Goal: Task Accomplishment & Management: Complete application form

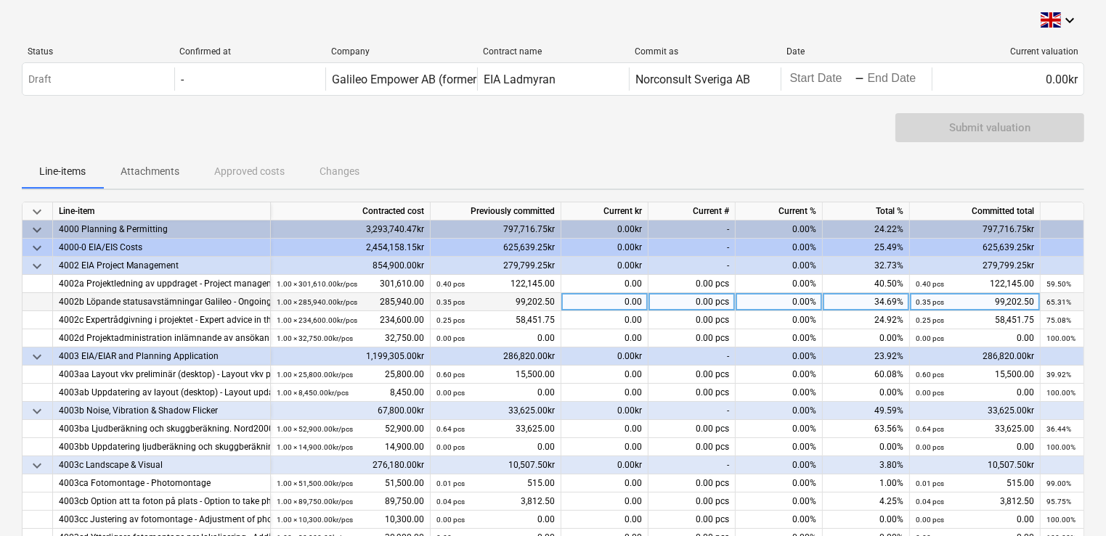
click at [587, 305] on div "0.00" at bounding box center [604, 302] width 87 height 18
type input "5426.5"
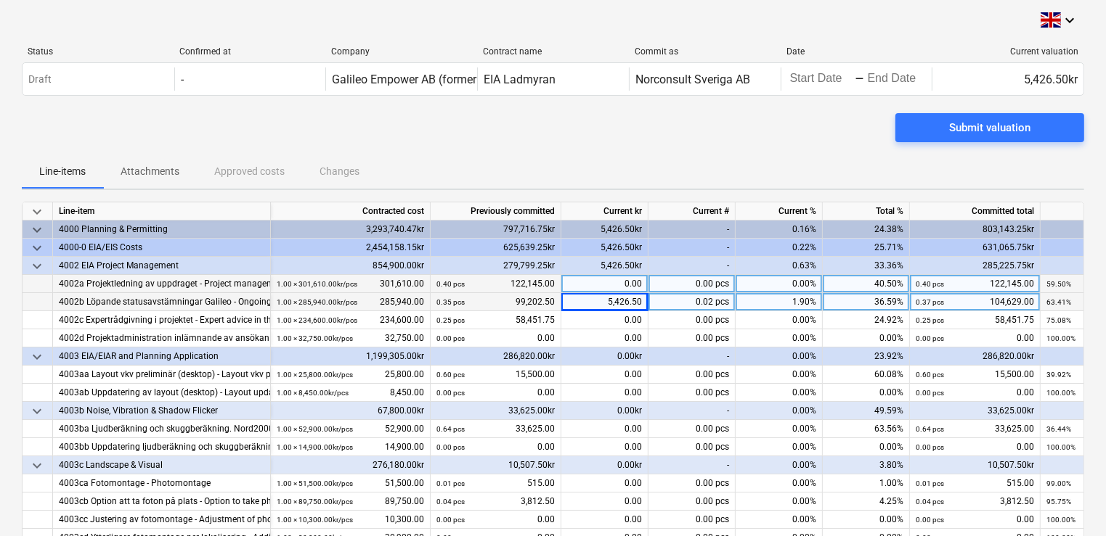
click at [610, 279] on div "0.00" at bounding box center [604, 284] width 87 height 18
type input "5100"
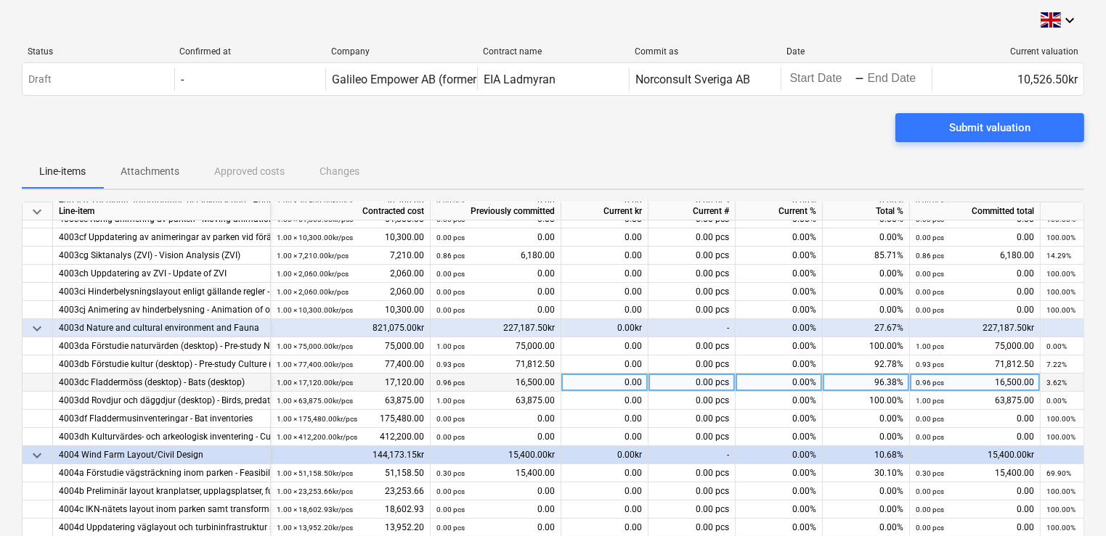
scroll to position [348, 0]
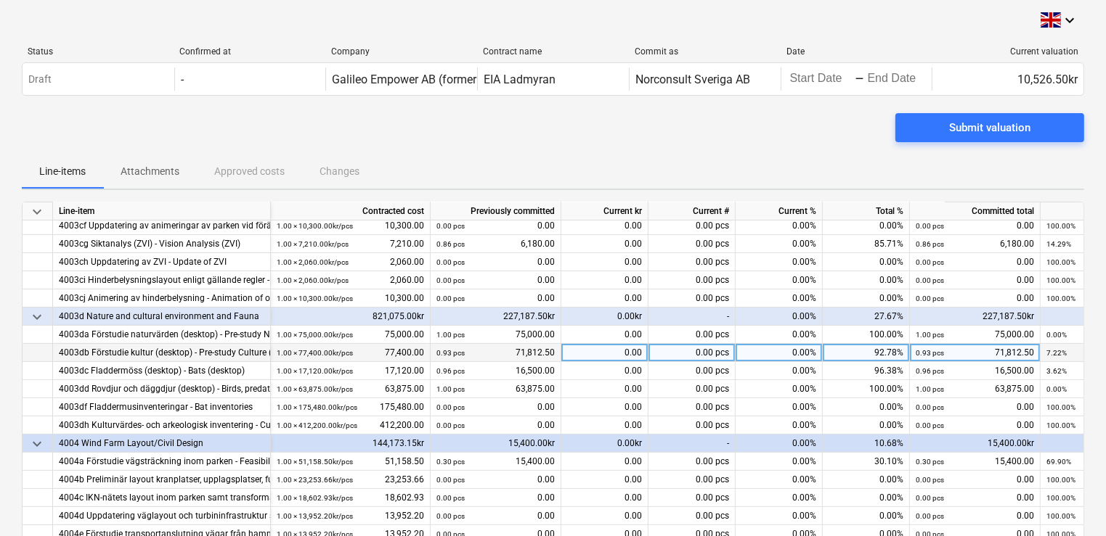
click at [598, 351] on div "0.00" at bounding box center [604, 353] width 87 height 18
type input "475"
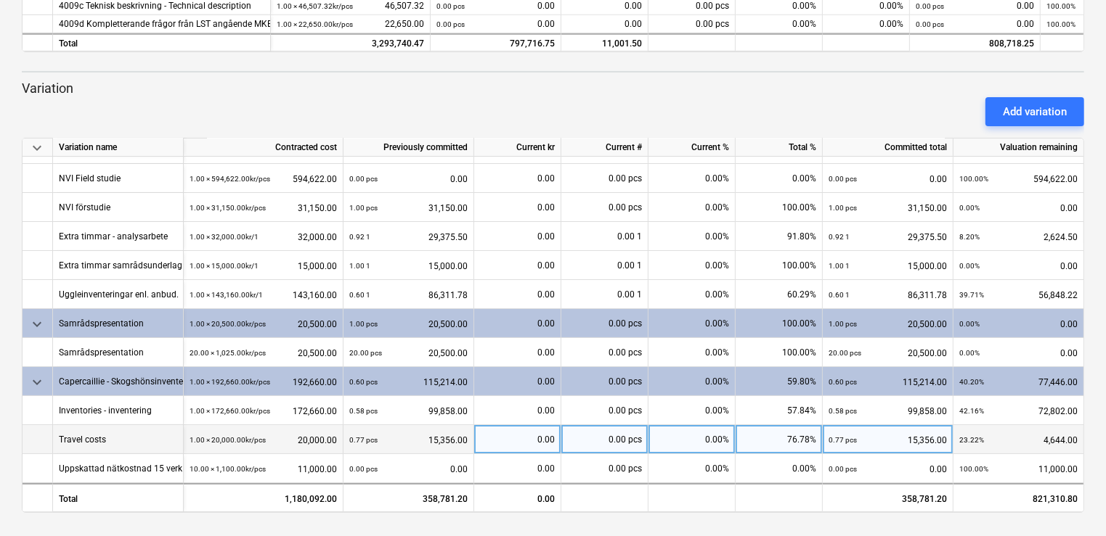
scroll to position [83, 0]
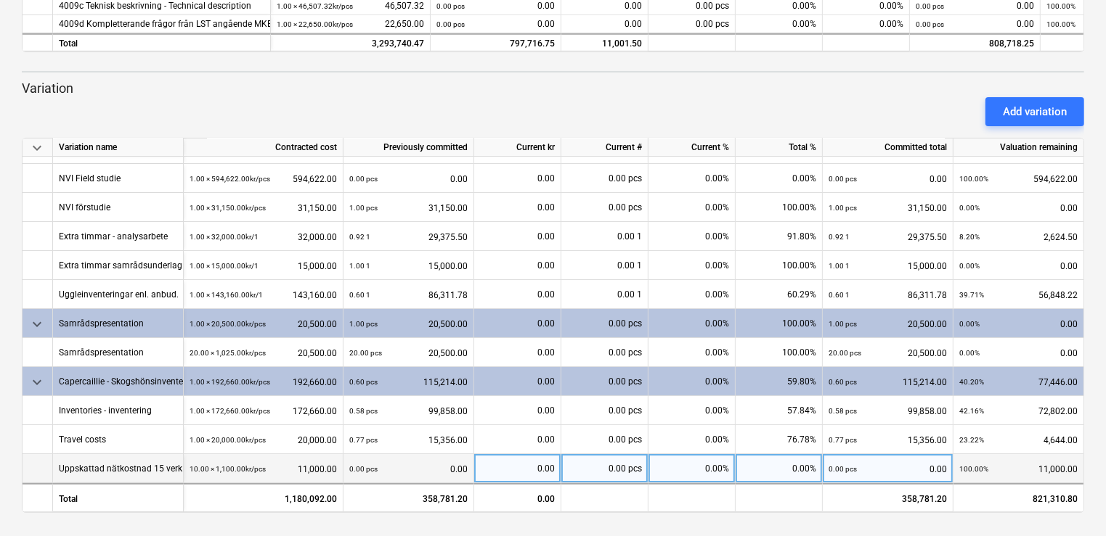
click at [446, 467] on div "0.00 pcs 0.00" at bounding box center [408, 469] width 118 height 30
click at [498, 467] on div "0.00" at bounding box center [517, 468] width 75 height 29
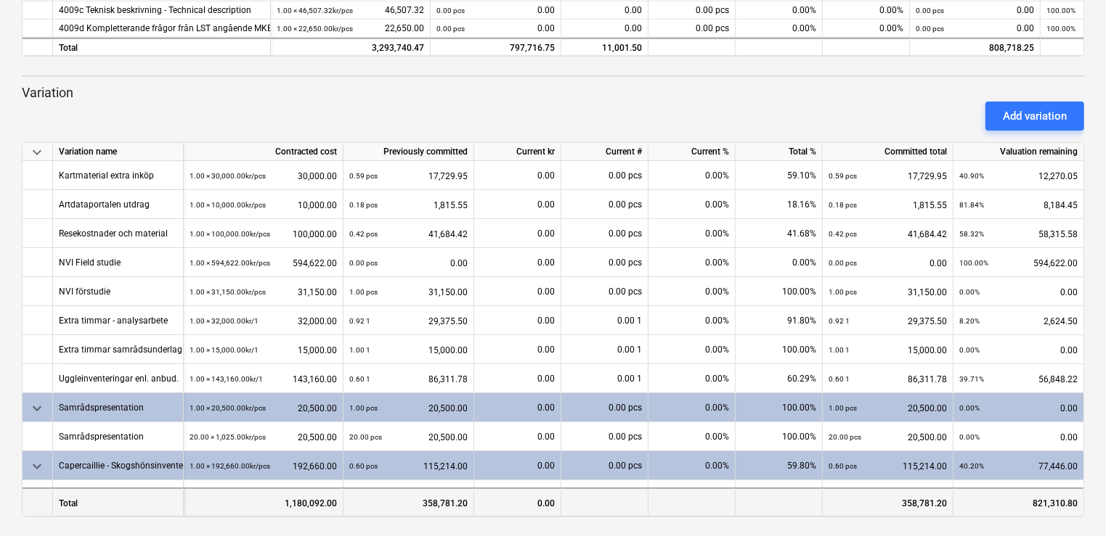
scroll to position [525, 0]
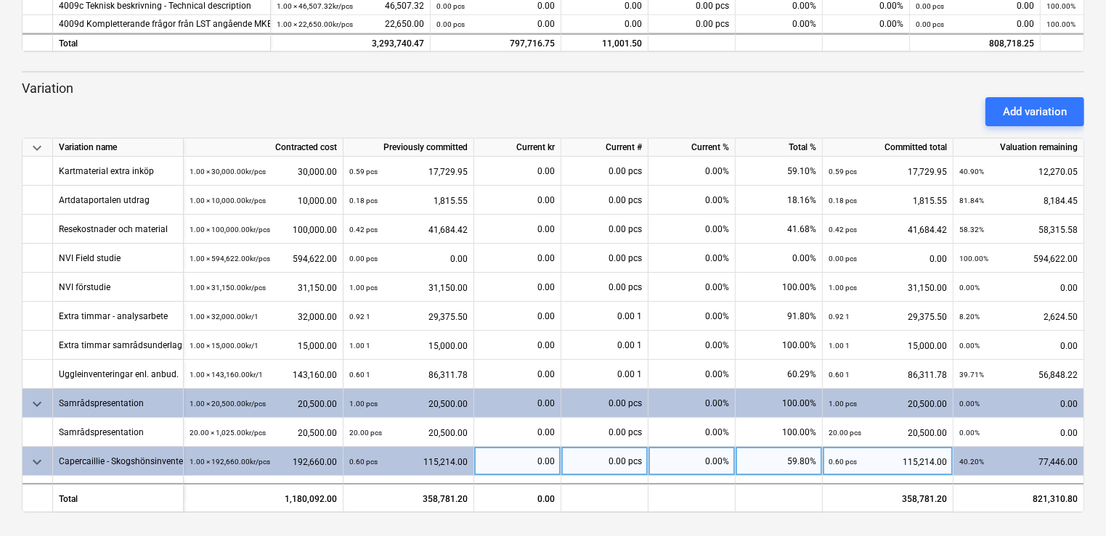
click at [519, 465] on div "0.00" at bounding box center [517, 461] width 75 height 29
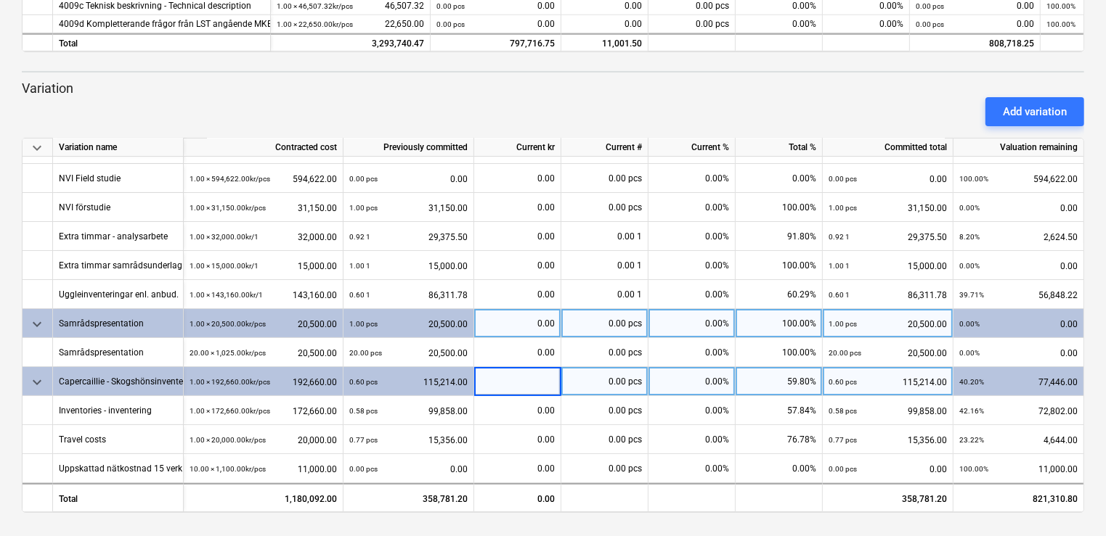
scroll to position [83, 0]
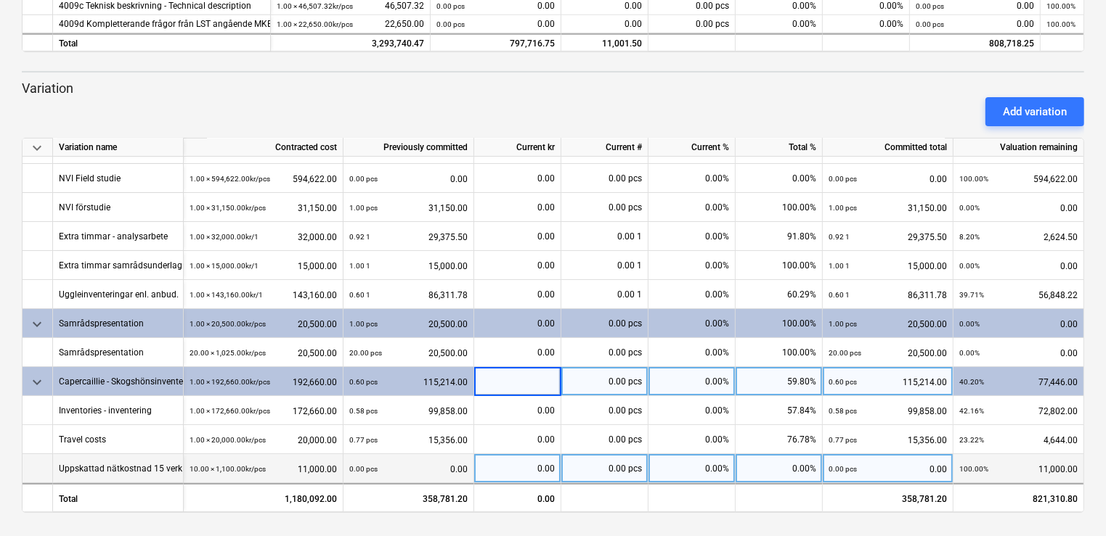
click at [512, 475] on div "0.00" at bounding box center [517, 468] width 75 height 29
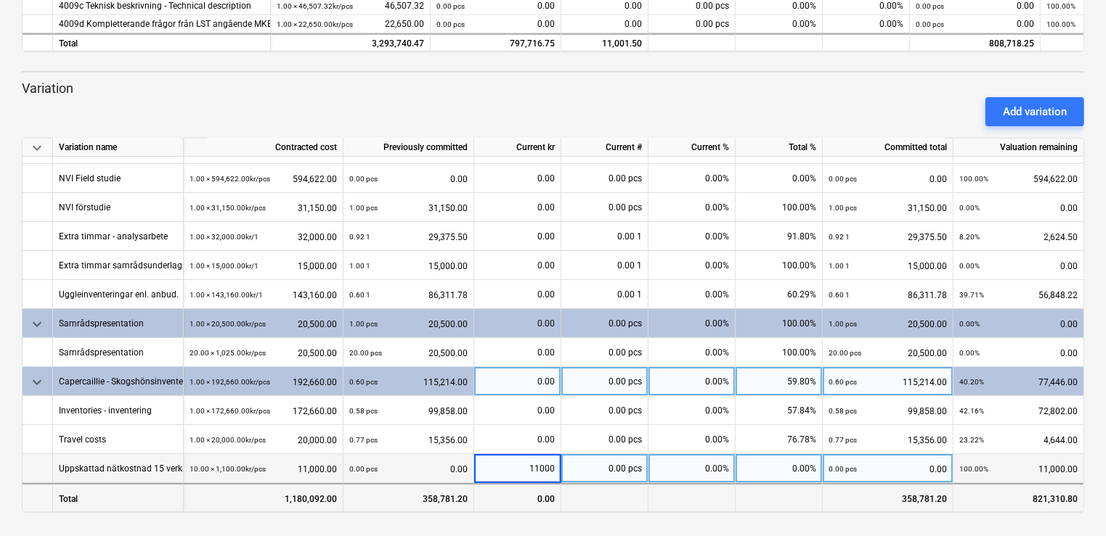
type input "110000"
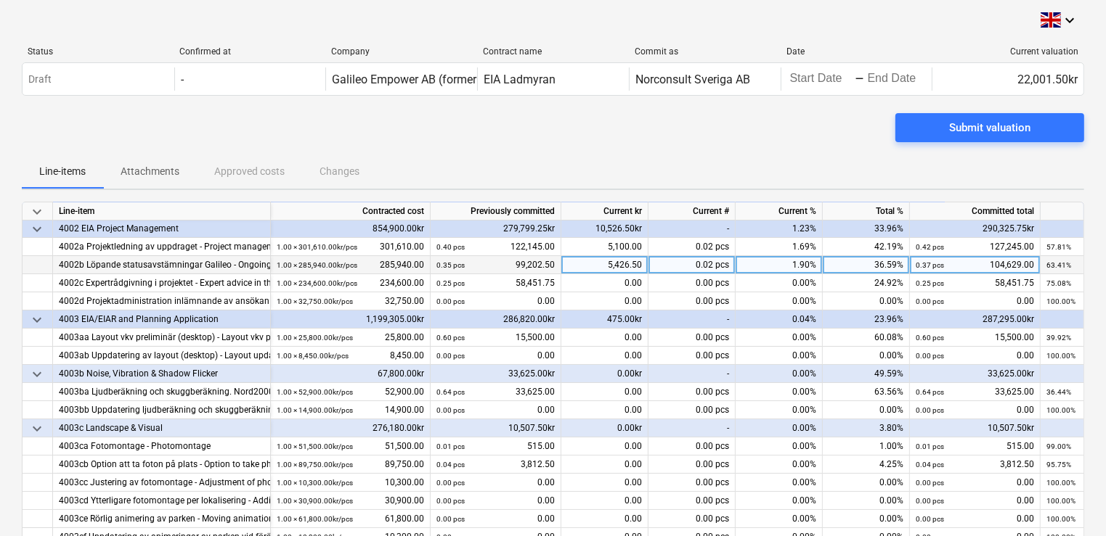
scroll to position [0, 0]
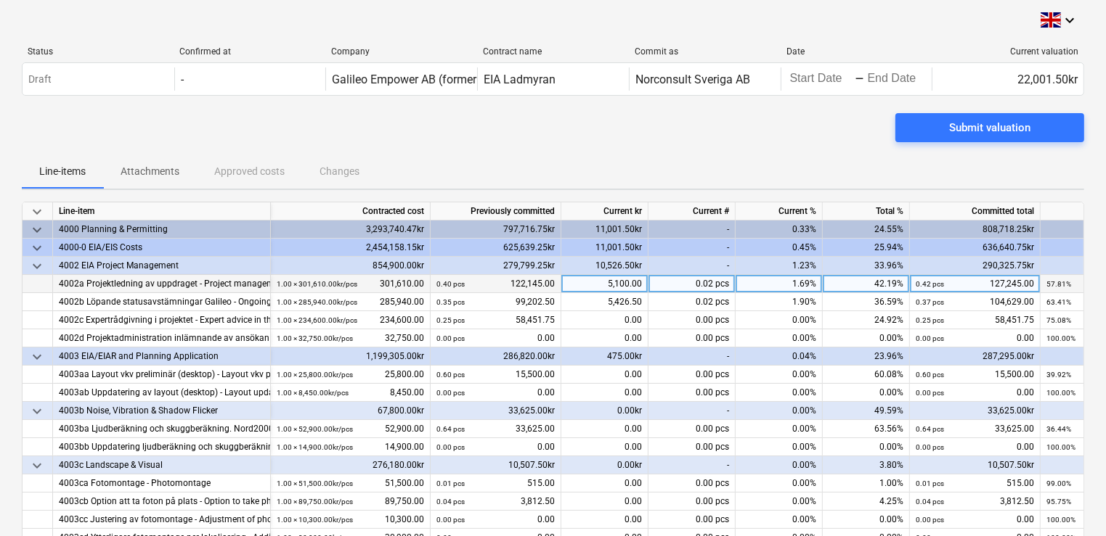
click at [581, 286] on div "5,100.00" at bounding box center [604, 284] width 87 height 18
type input "6525"
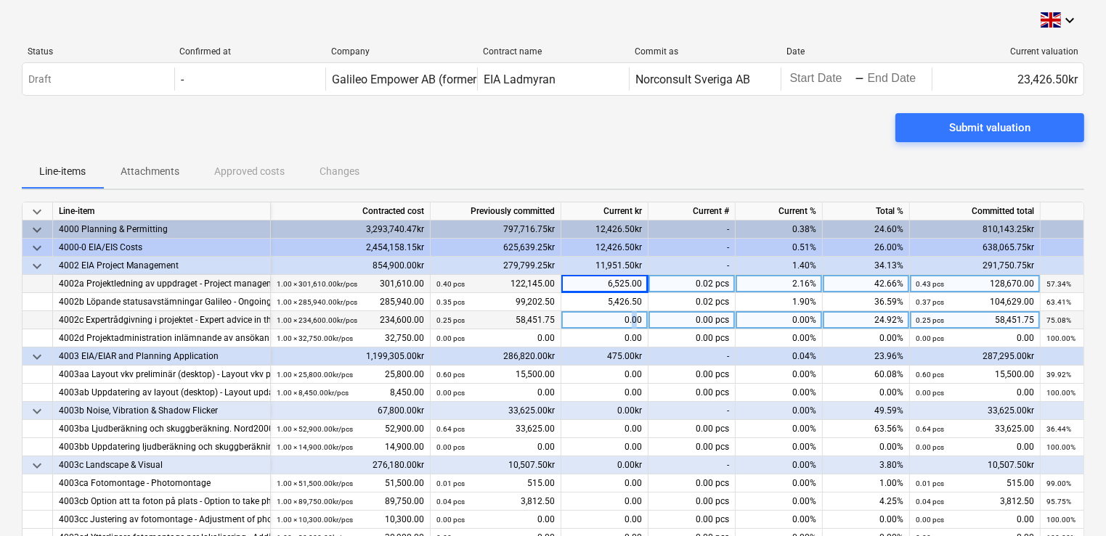
click at [634, 312] on div "0.00" at bounding box center [604, 320] width 87 height 18
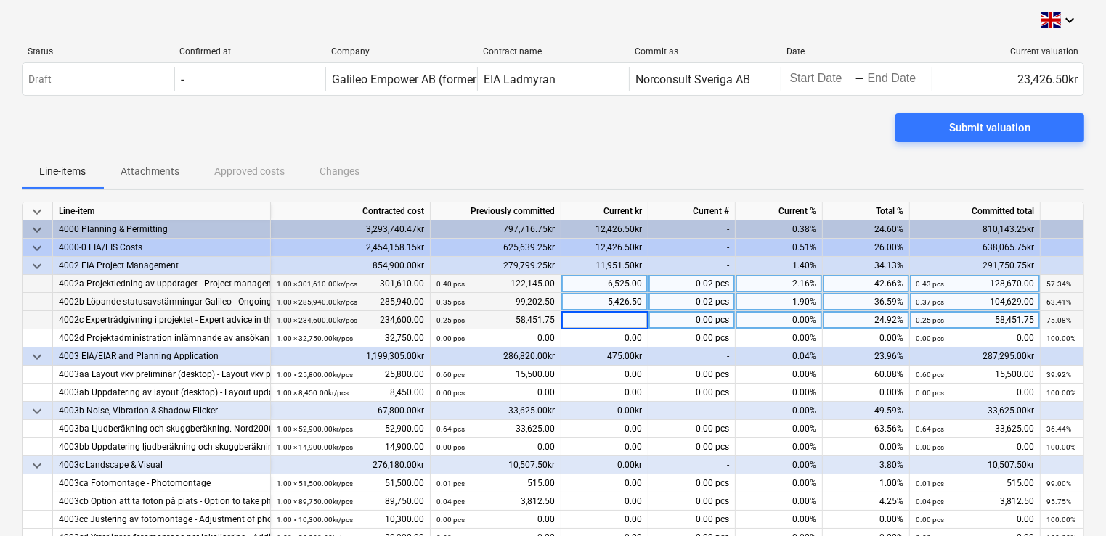
click at [617, 305] on div "5,426.50" at bounding box center [604, 302] width 87 height 18
type input "6851"
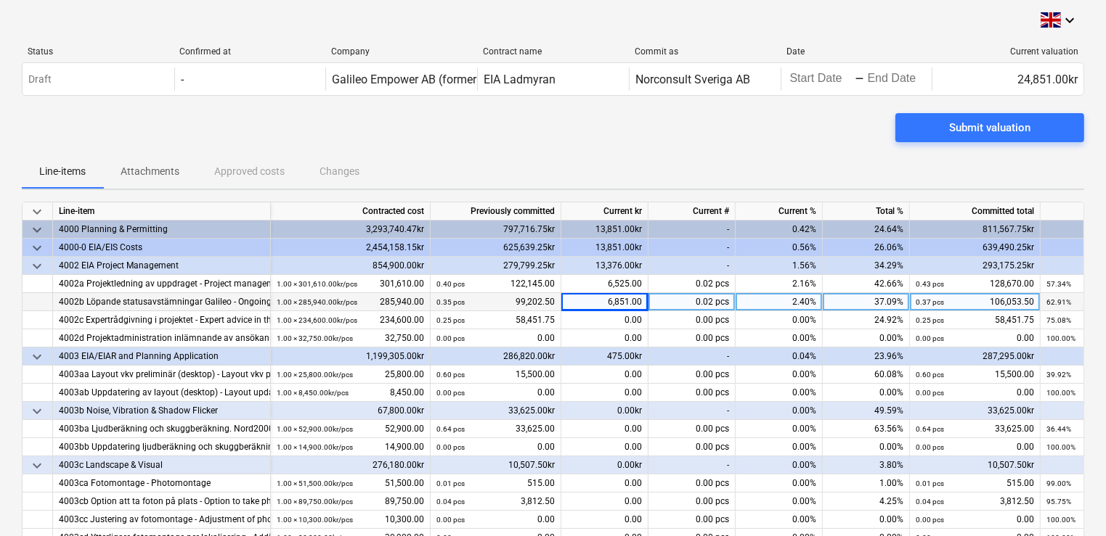
click at [598, 303] on div "6,851.00" at bounding box center [604, 302] width 87 height 18
type input "10646"
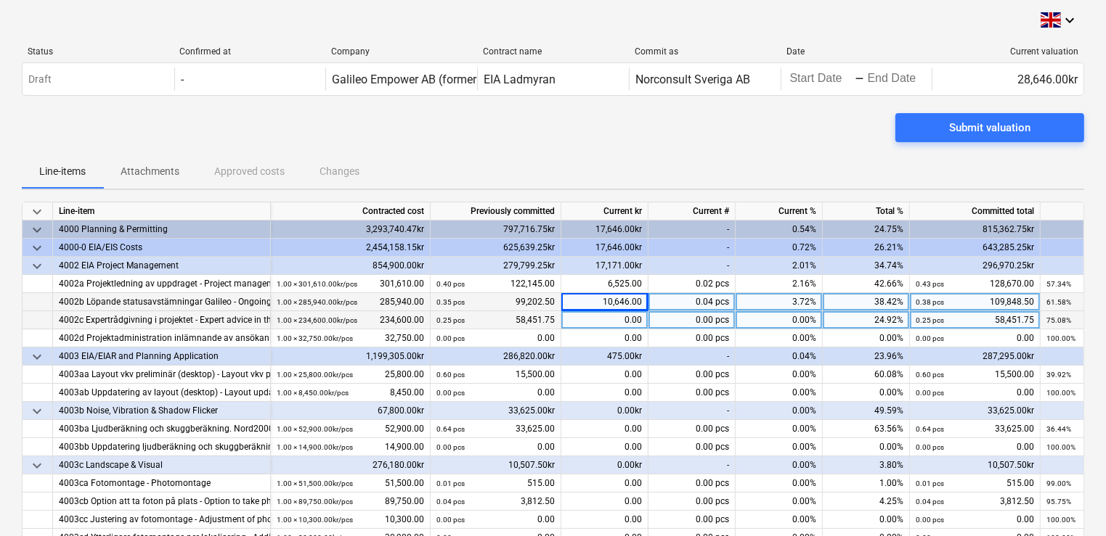
click at [621, 319] on div "0.00" at bounding box center [604, 320] width 87 height 18
type input "1380"
click at [628, 327] on div "1,380.00" at bounding box center [604, 320] width 87 height 18
type input "2070"
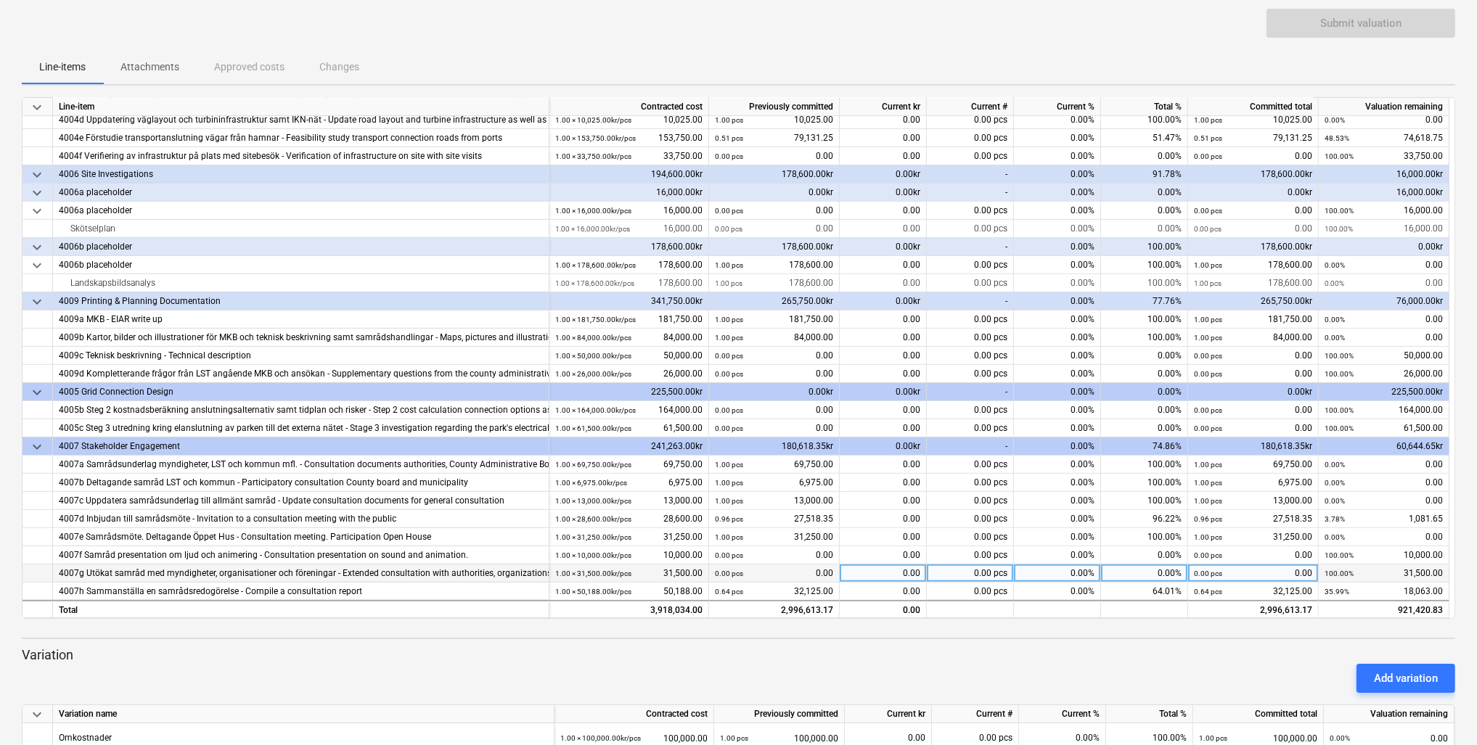
scroll to position [116, 0]
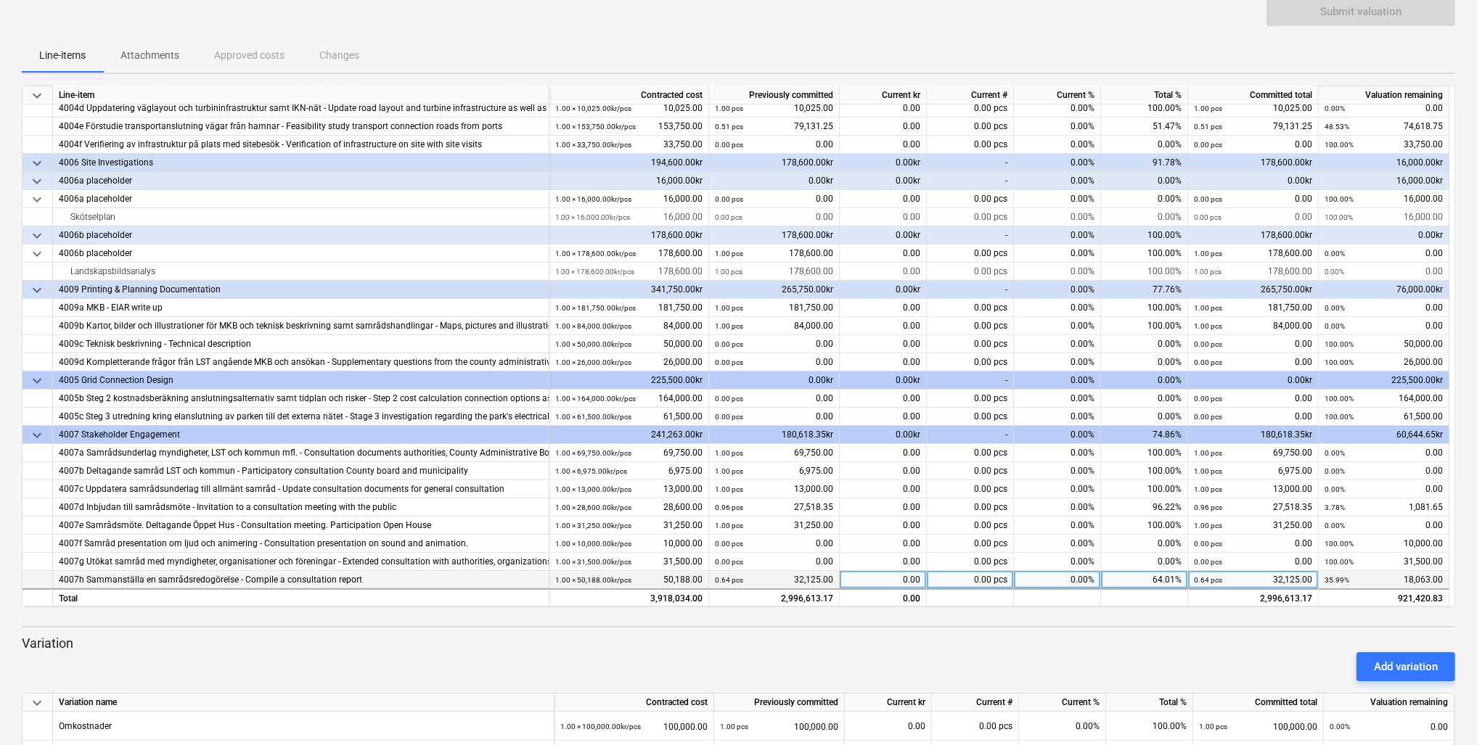
click at [894, 579] on div "0.00" at bounding box center [883, 580] width 87 height 18
type input "200"
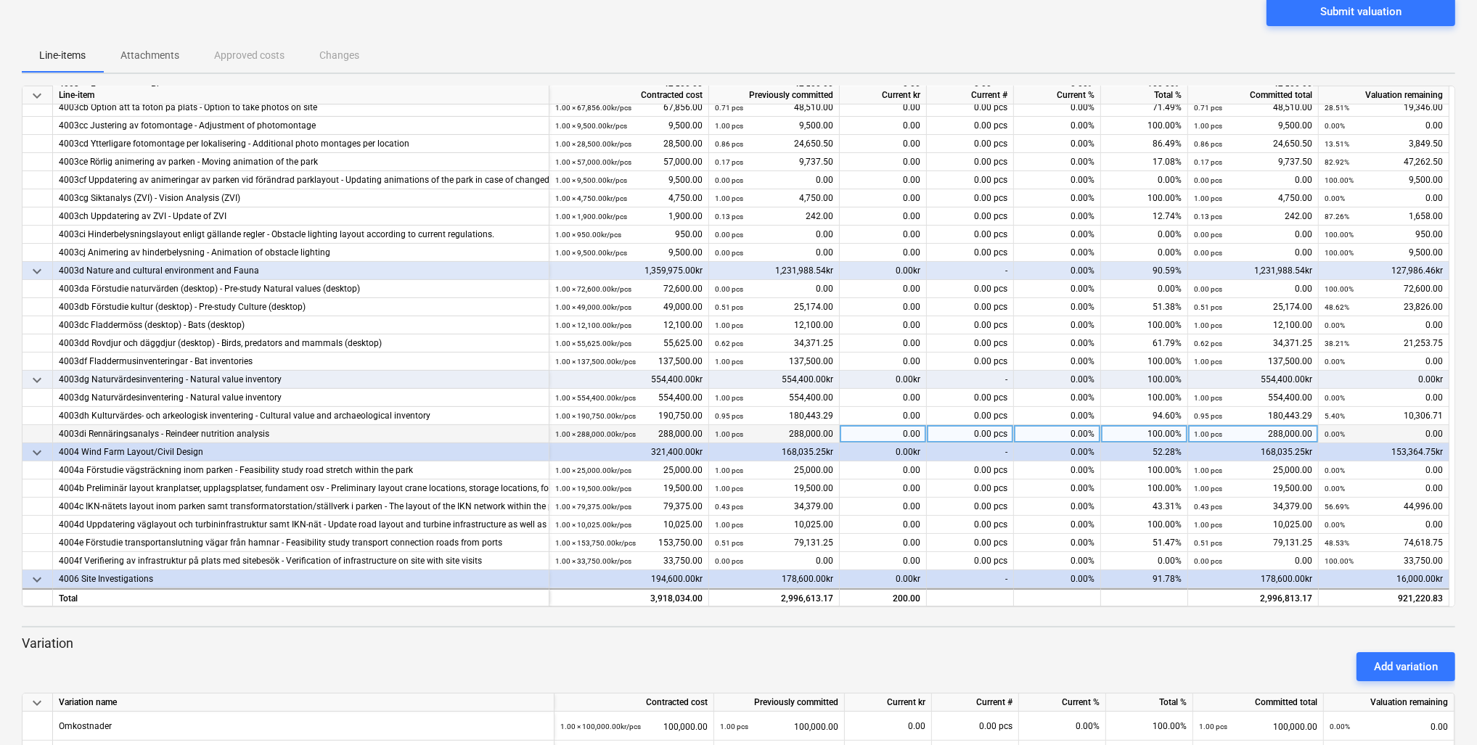
scroll to position [348, 0]
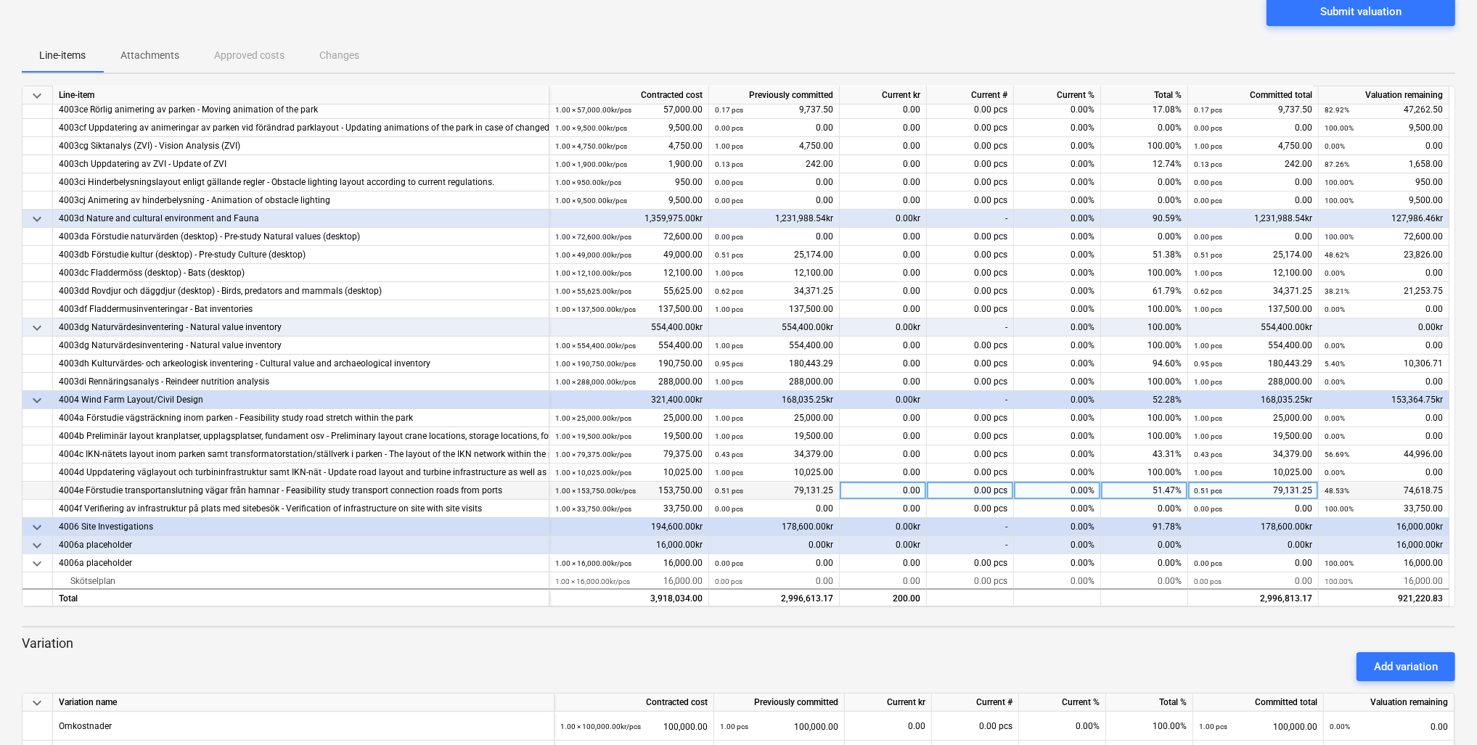
click at [912, 494] on div "0.00" at bounding box center [883, 491] width 87 height 18
click at [904, 497] on div "0.00" at bounding box center [883, 491] width 87 height 18
type input "3"
type input "256.25"
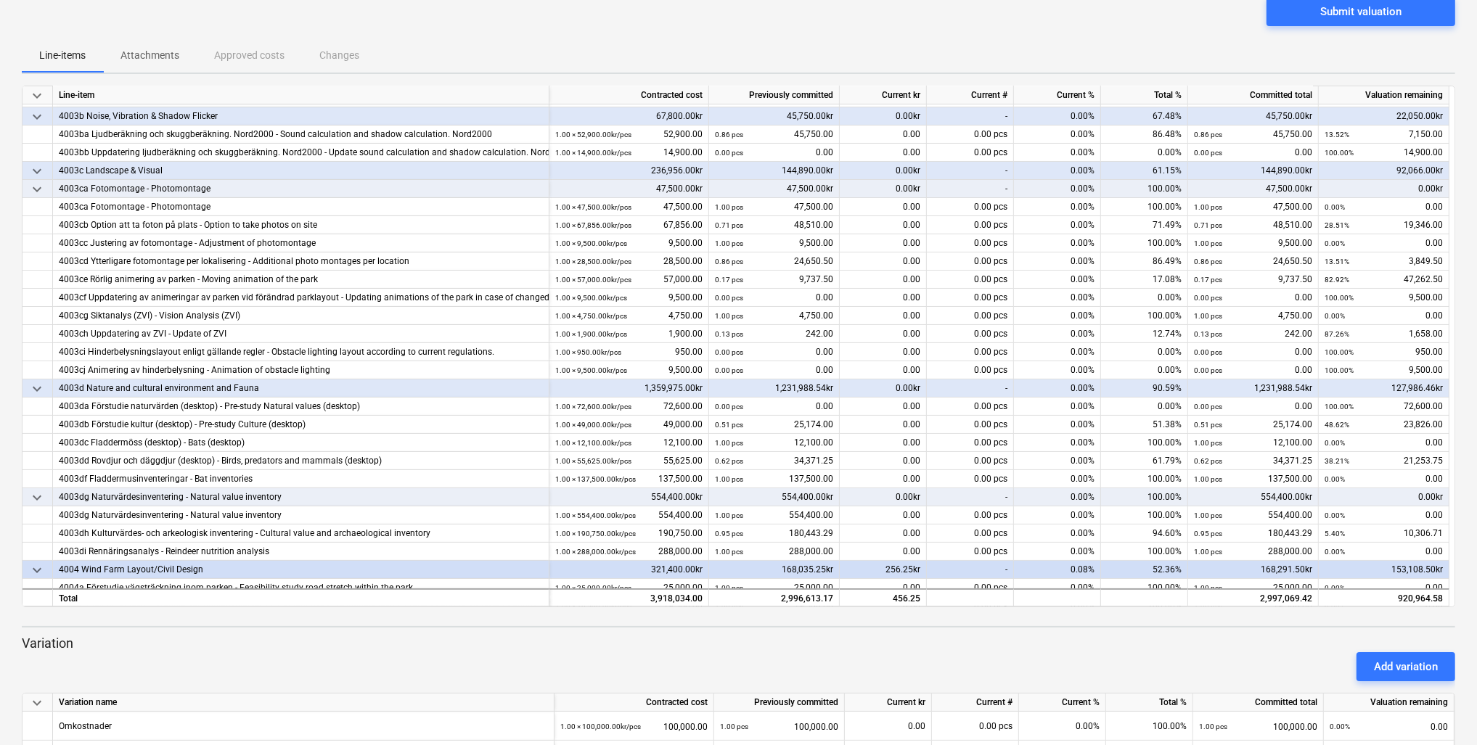
scroll to position [174, 0]
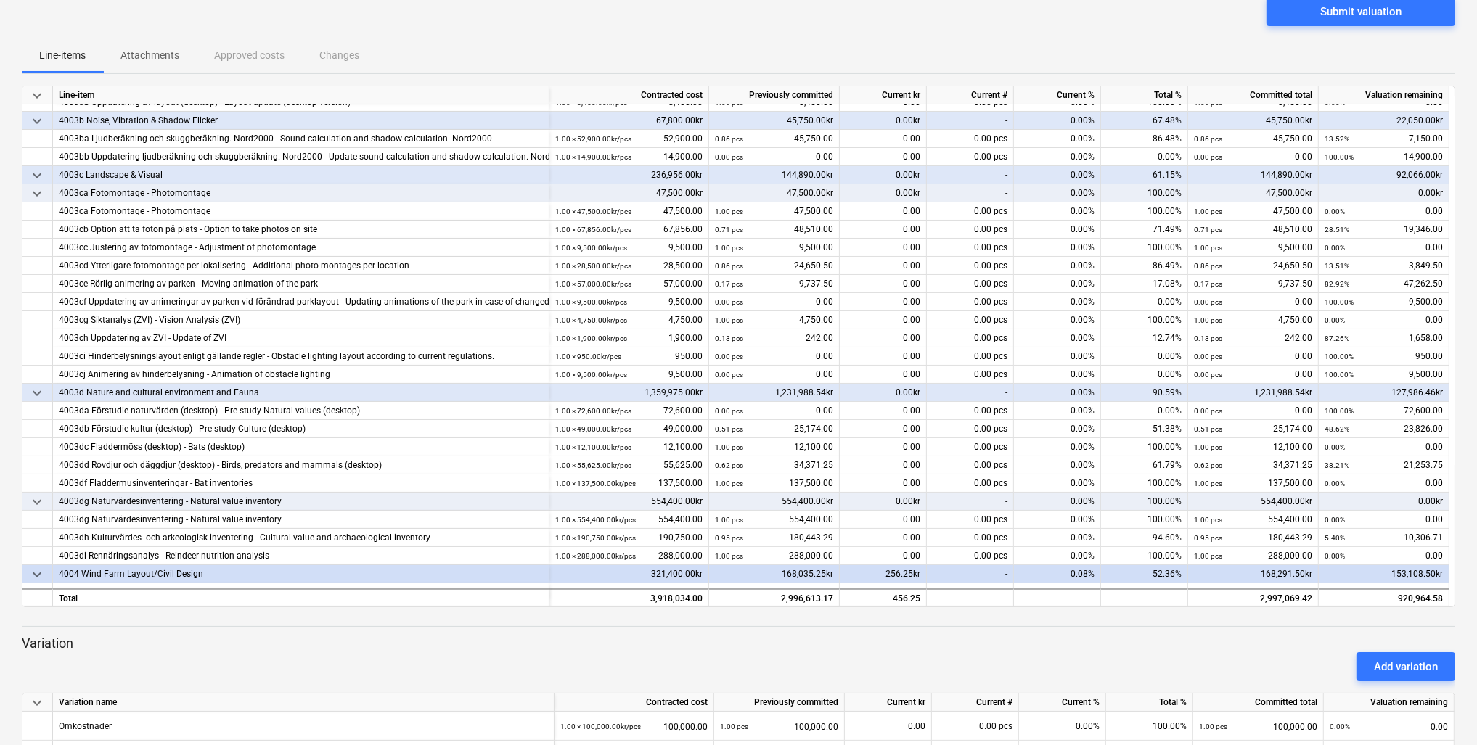
click at [4, 543] on div "keyboard_arrow_down Status Confirmed at Company Contract name Commit as Date Cu…" at bounding box center [738, 501] width 1477 height 1235
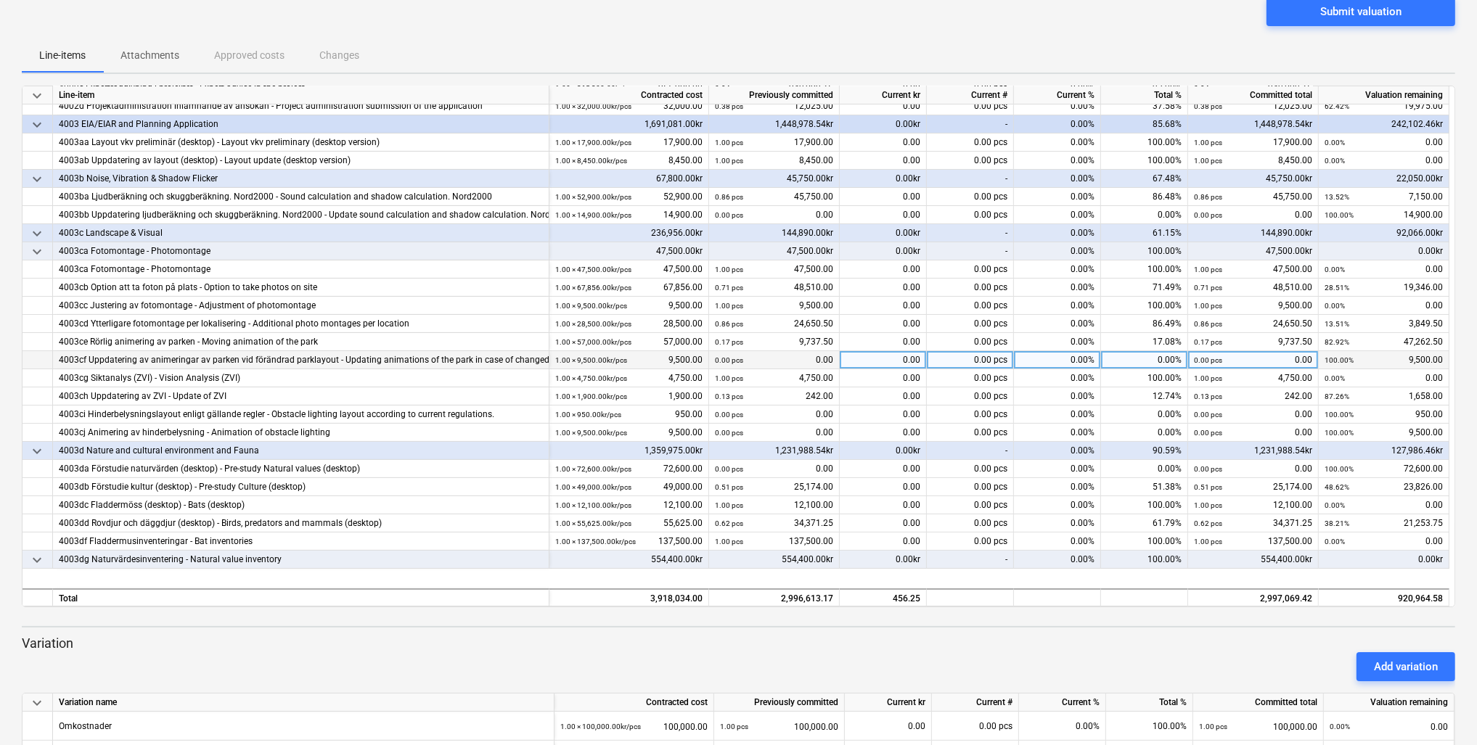
scroll to position [0, 0]
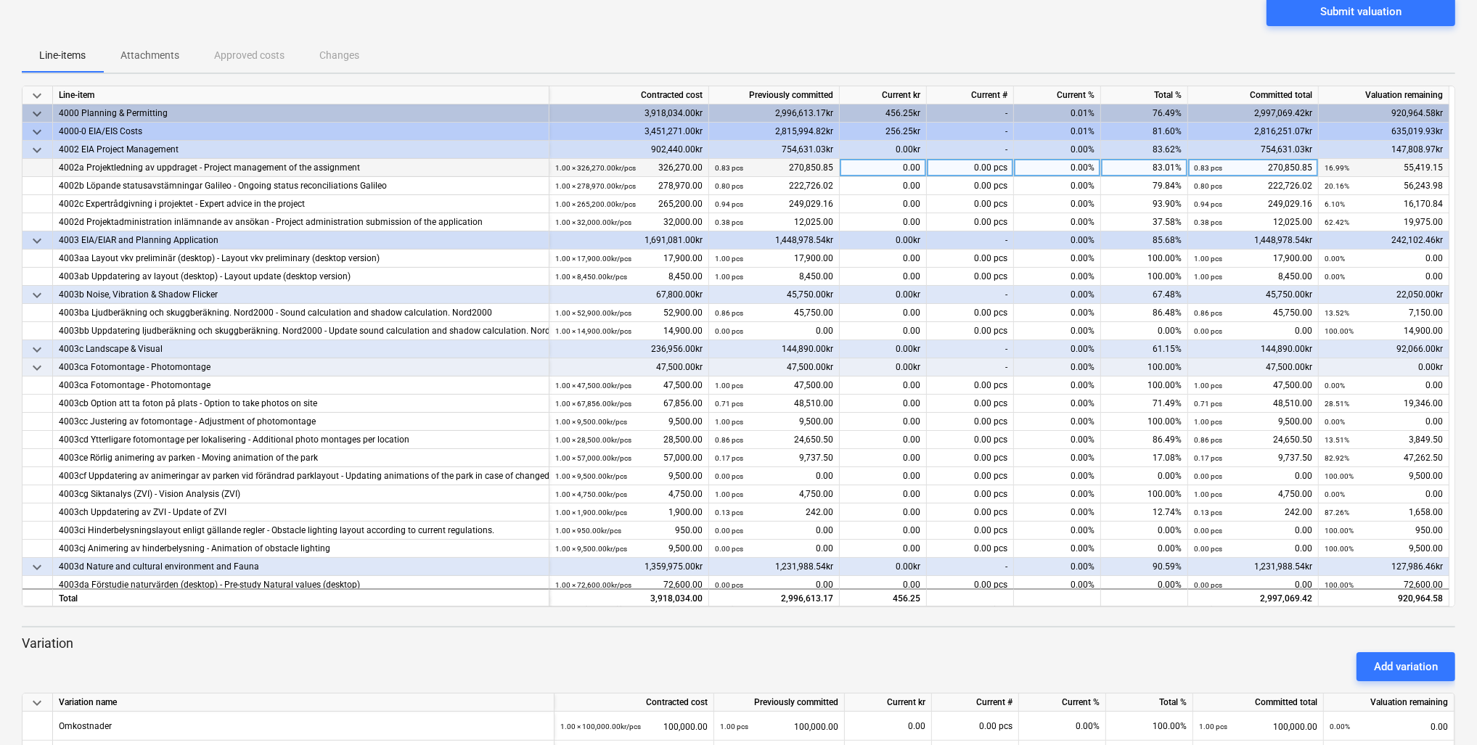
click at [883, 168] on div "0.00" at bounding box center [883, 168] width 87 height 18
type input "13178.125"
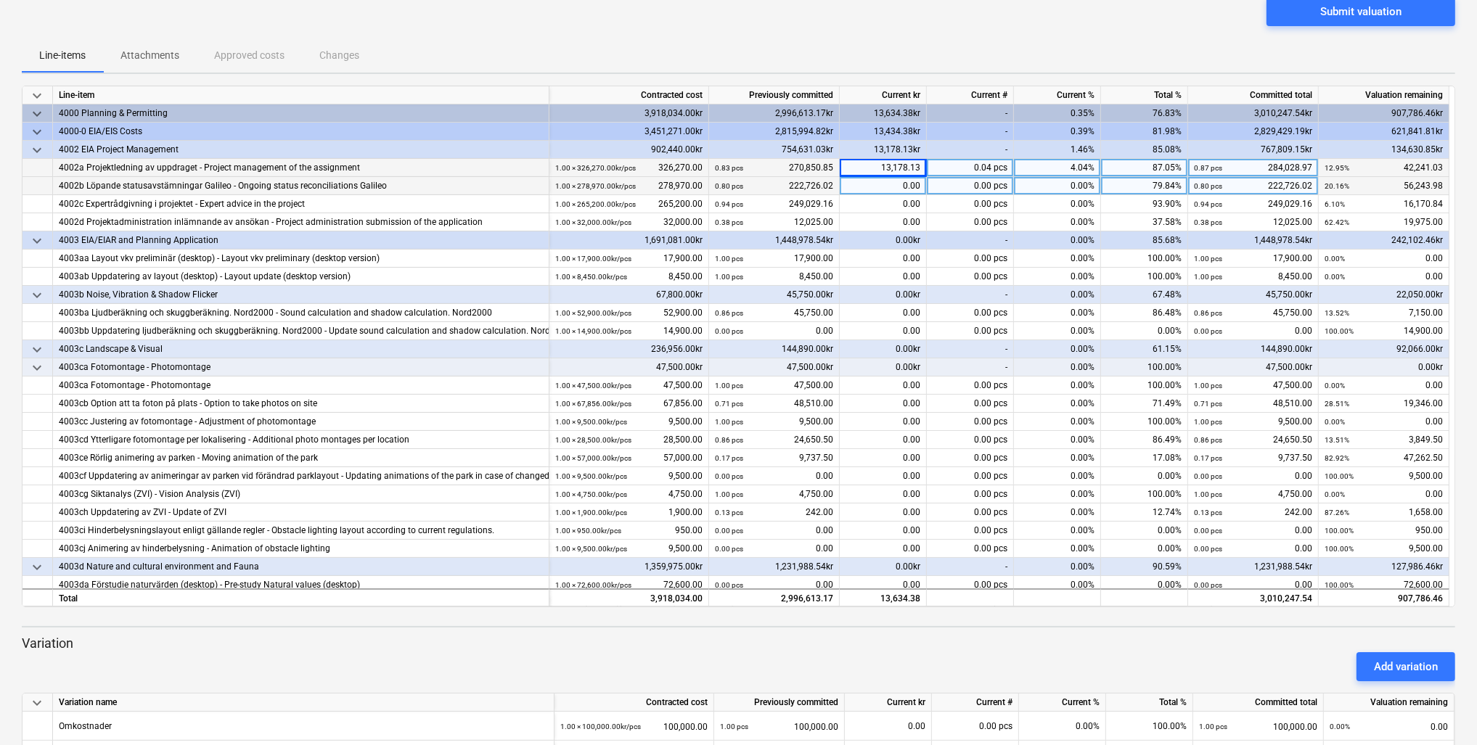
click at [857, 182] on div "0.00" at bounding box center [883, 186] width 87 height 18
type input "13178.25"
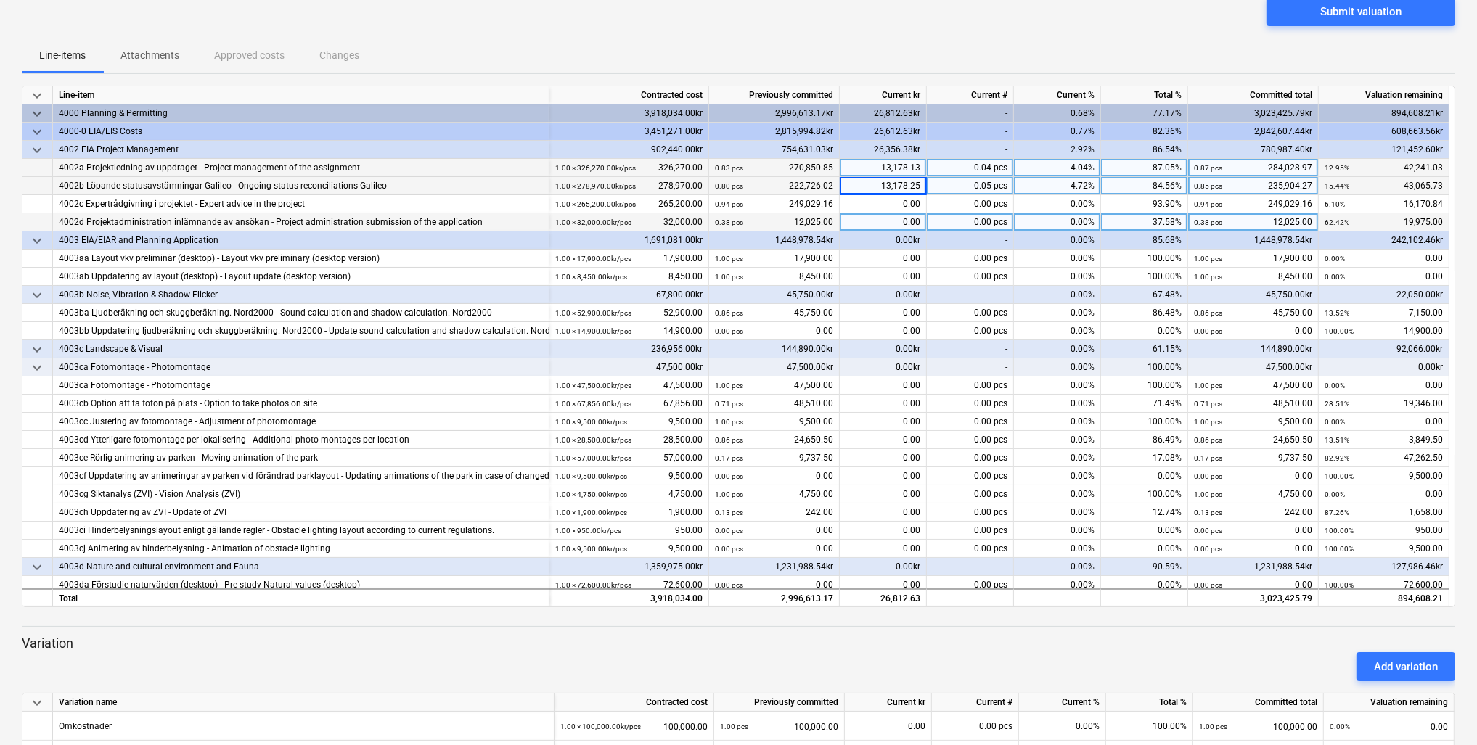
click at [864, 222] on div "0.00" at bounding box center [883, 222] width 87 height 18
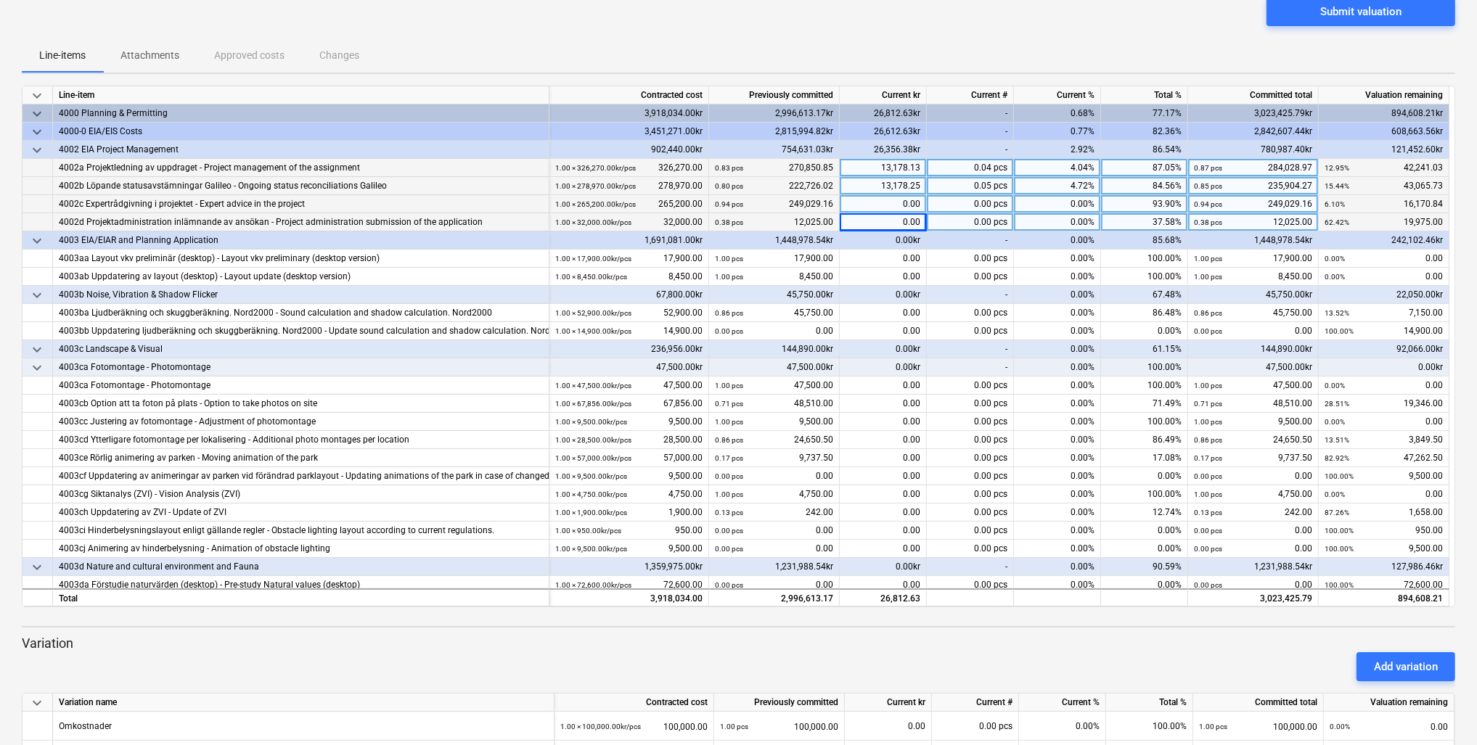
click at [875, 203] on div "0.00" at bounding box center [883, 204] width 87 height 18
type input "3250"
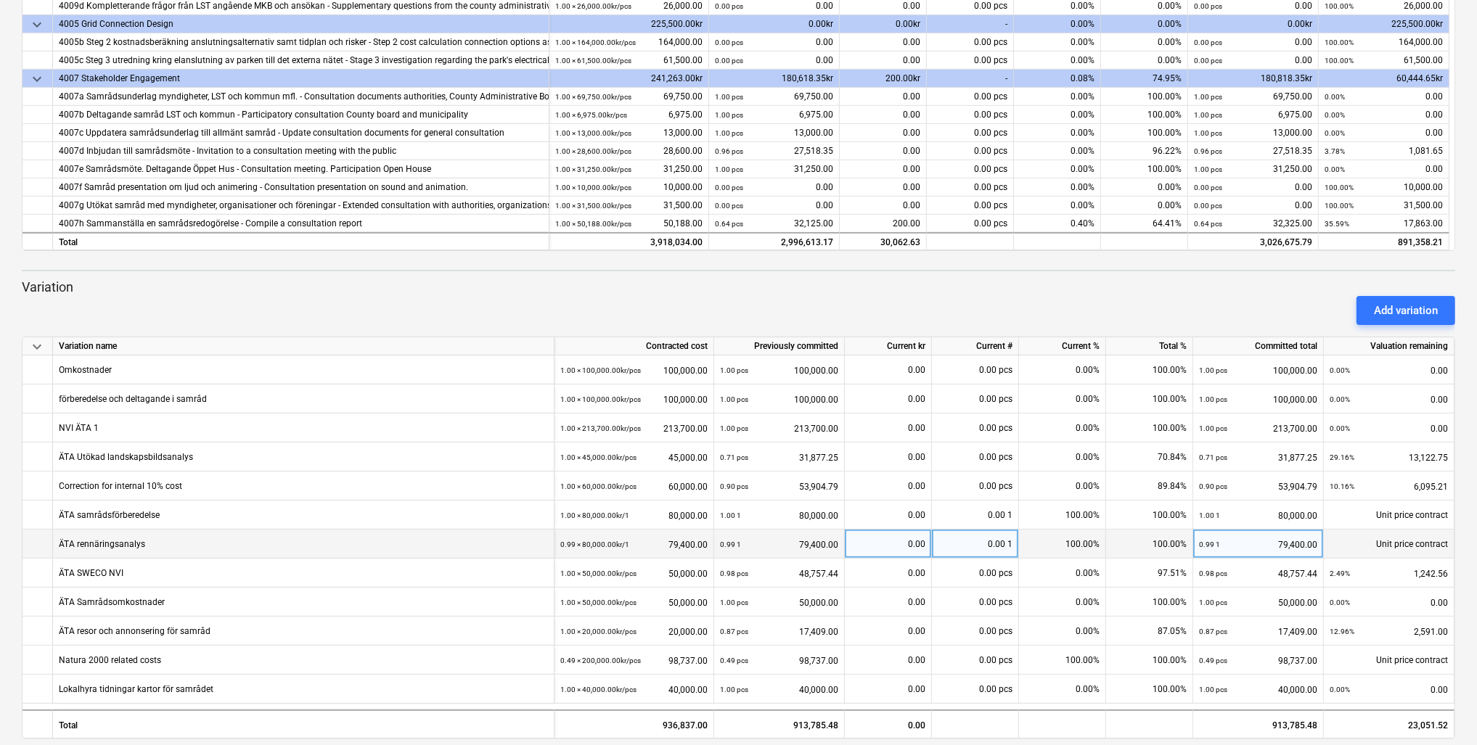
scroll to position [489, 0]
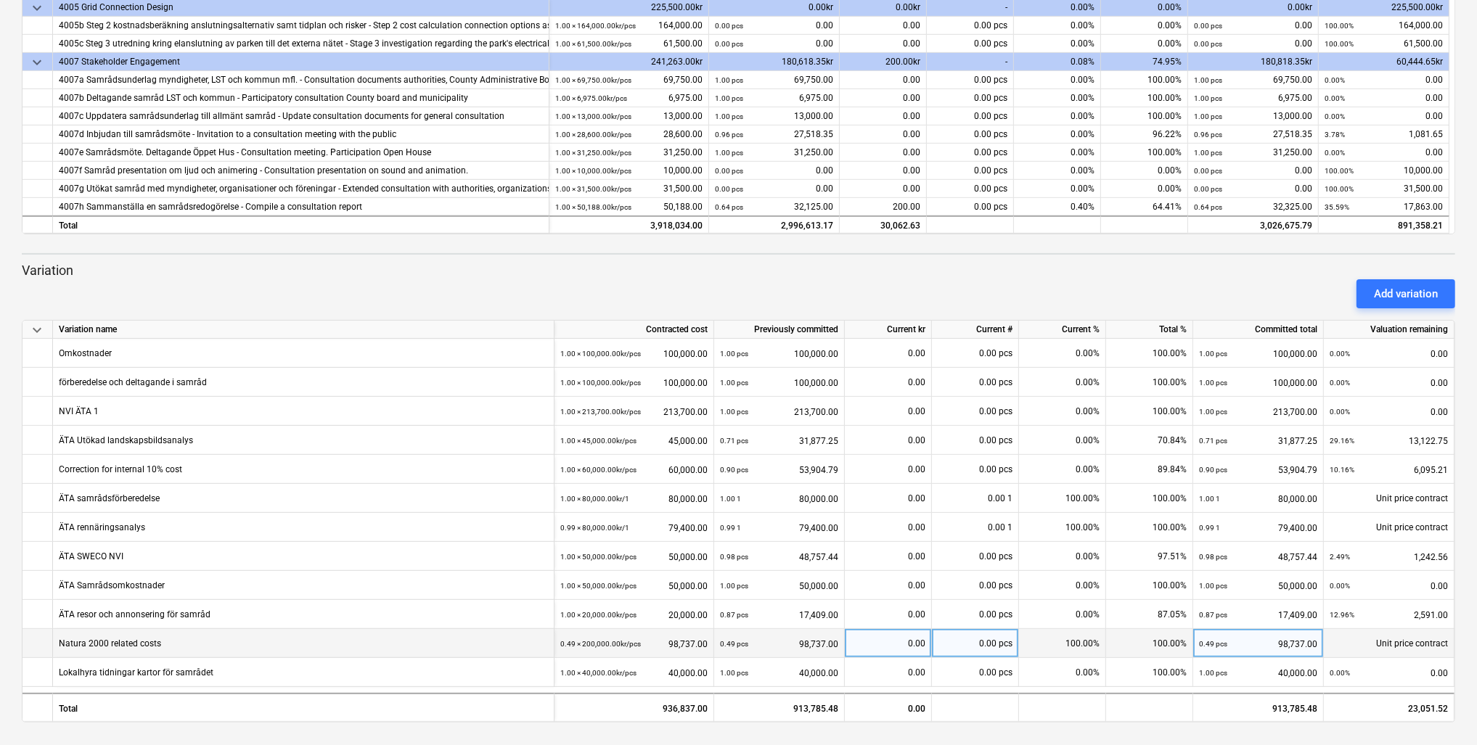
click at [890, 647] on div "0.00" at bounding box center [888, 643] width 75 height 29
type input "25843.75"
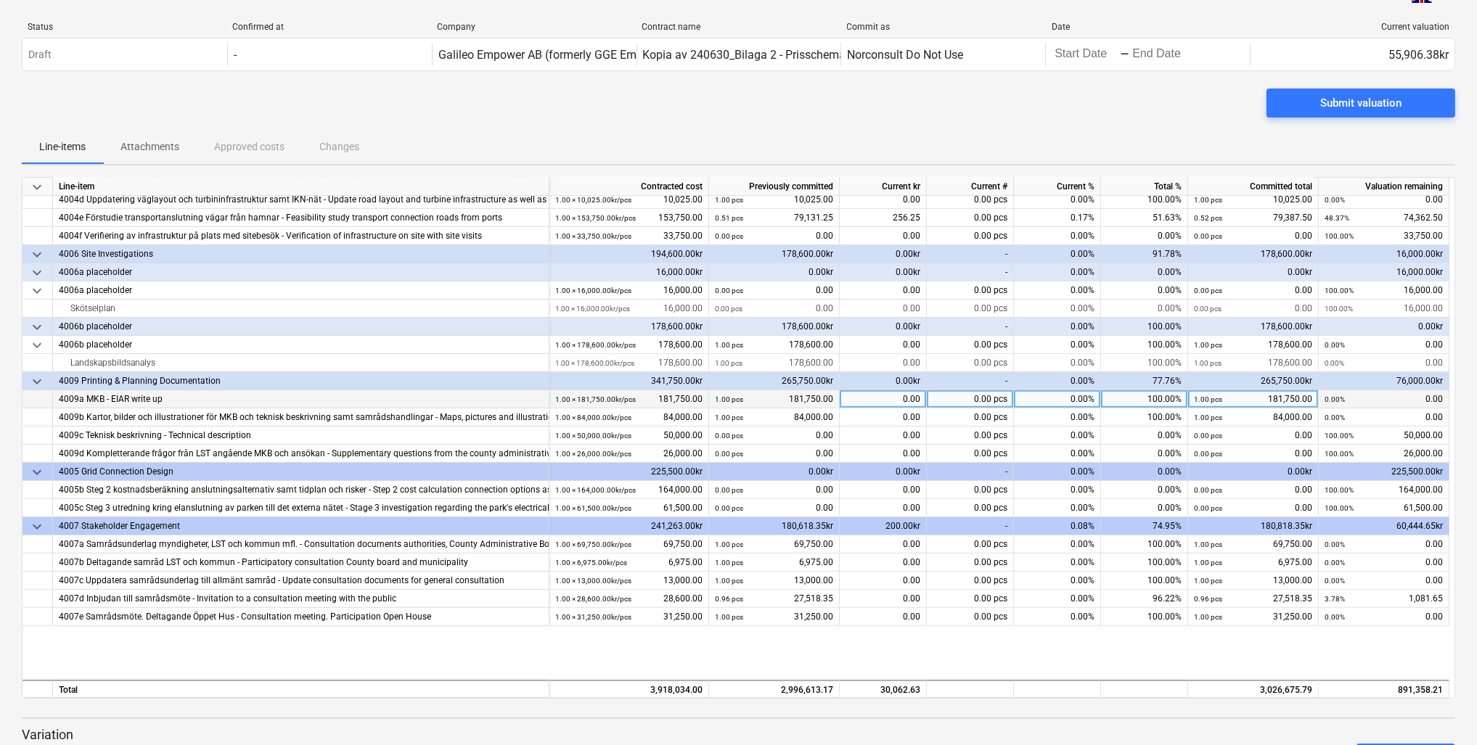
scroll to position [248, 0]
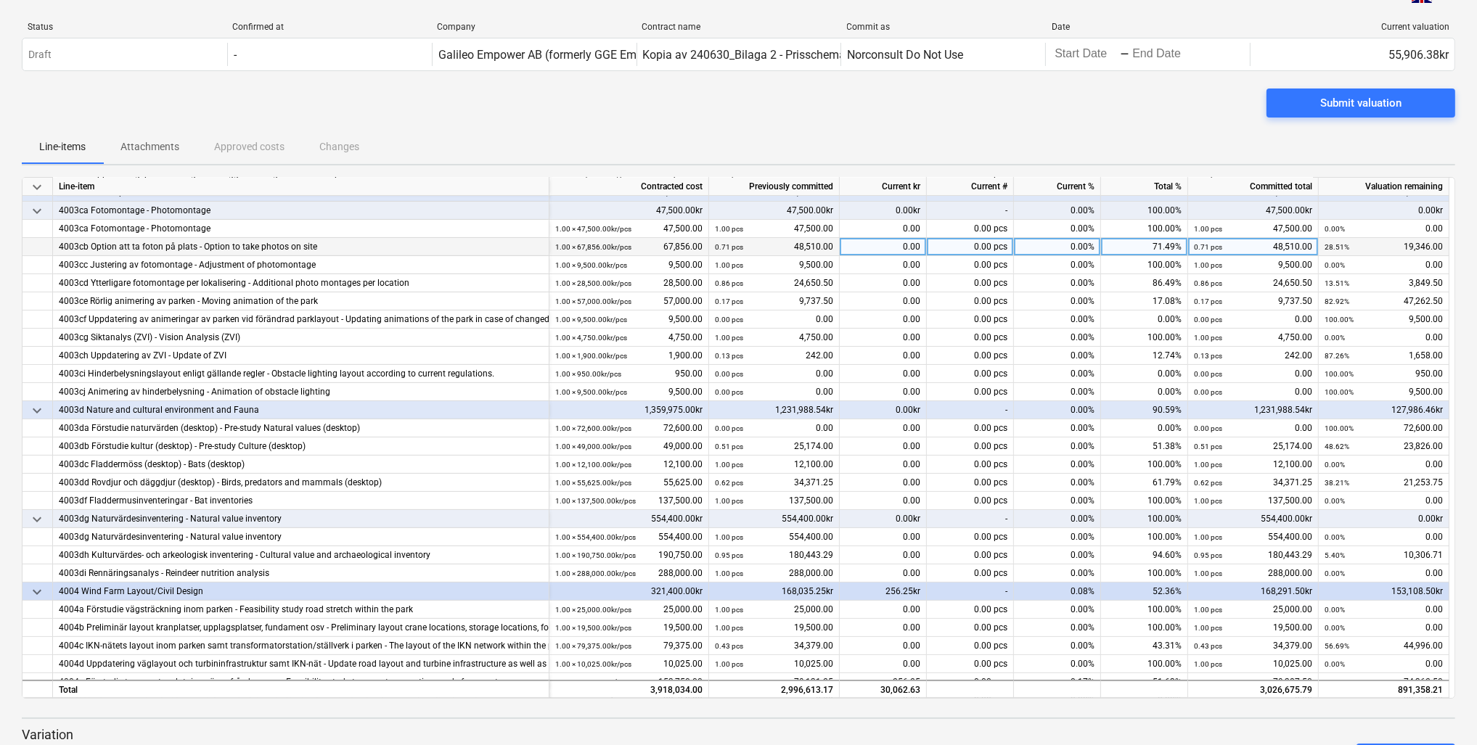
click at [873, 240] on div "0.00" at bounding box center [883, 247] width 87 height 18
click at [880, 266] on div "0.00" at bounding box center [883, 265] width 87 height 18
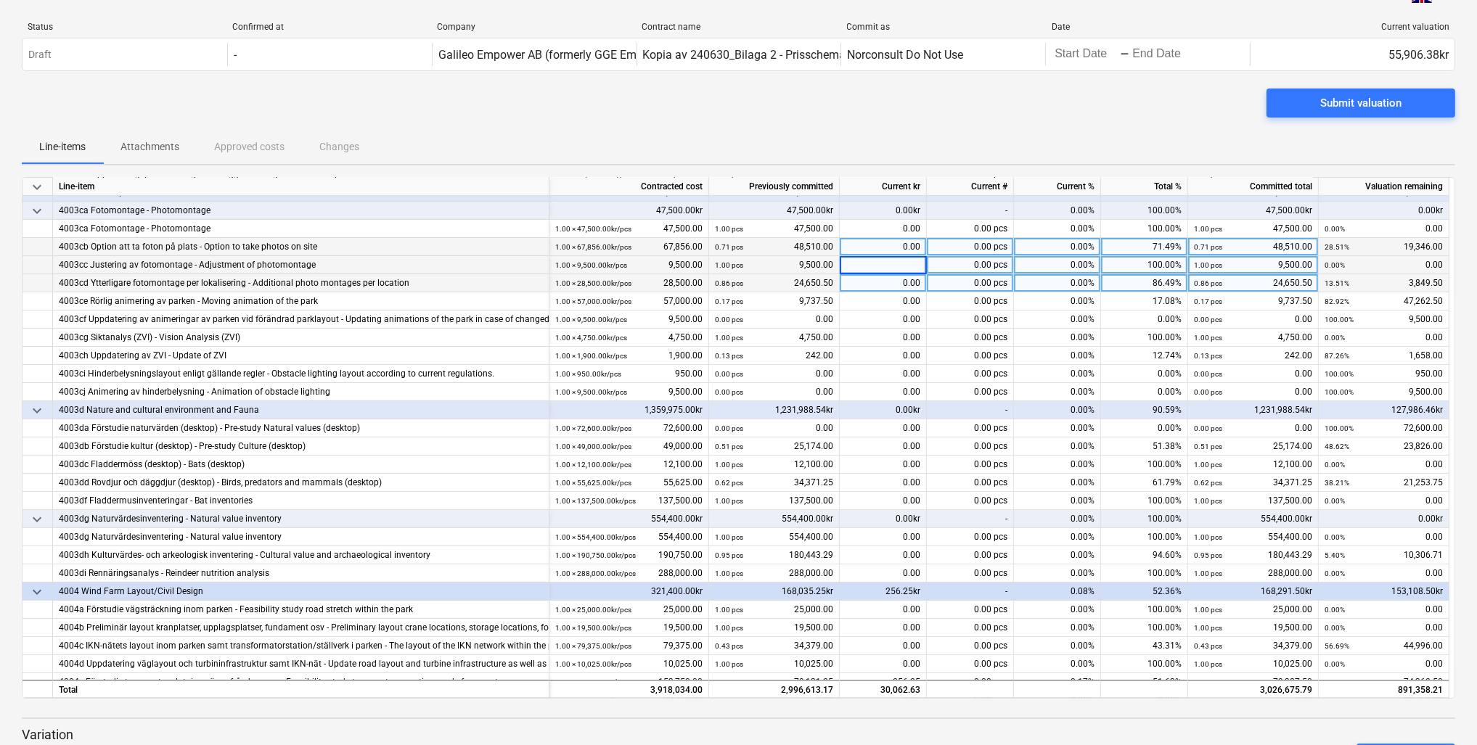
click at [887, 285] on div "0.00" at bounding box center [883, 283] width 87 height 18
type input "950"
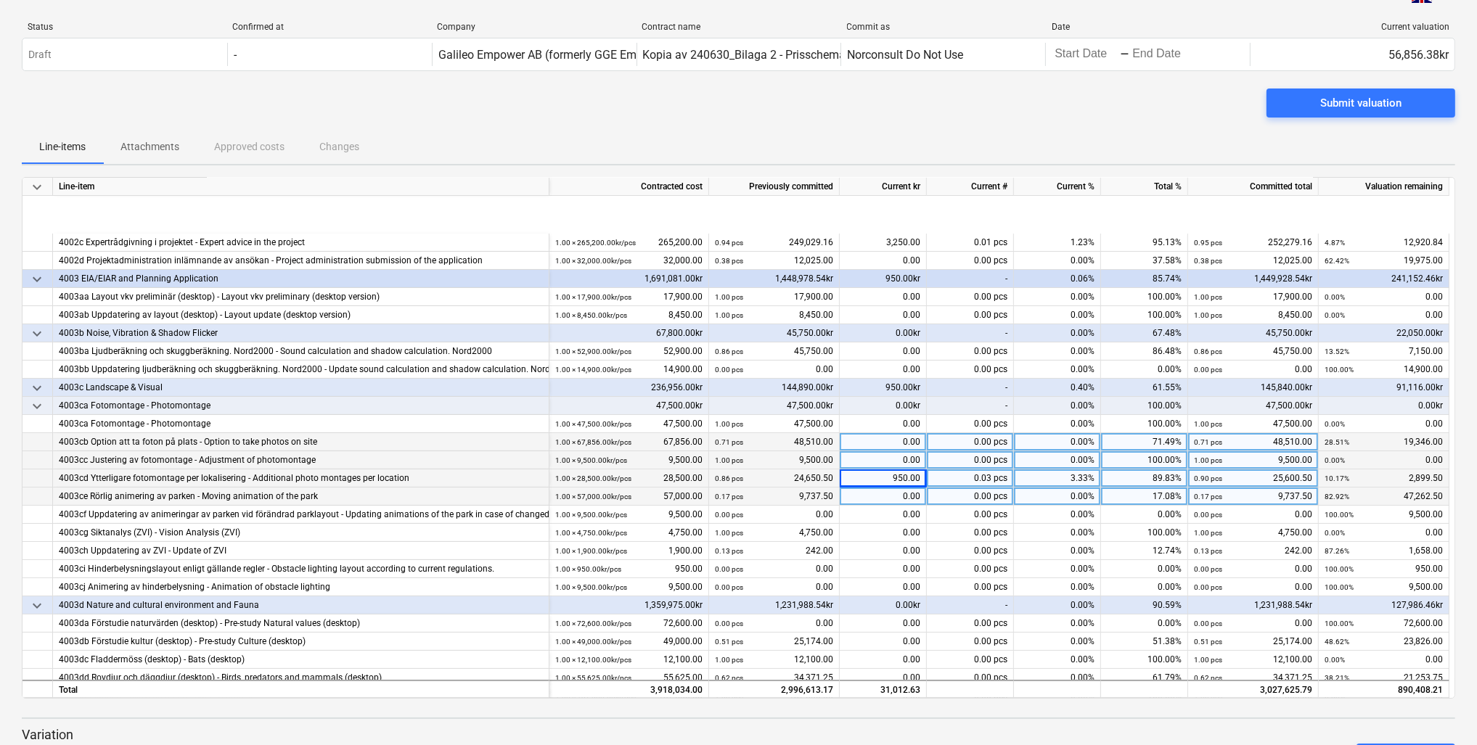
scroll to position [190, 0]
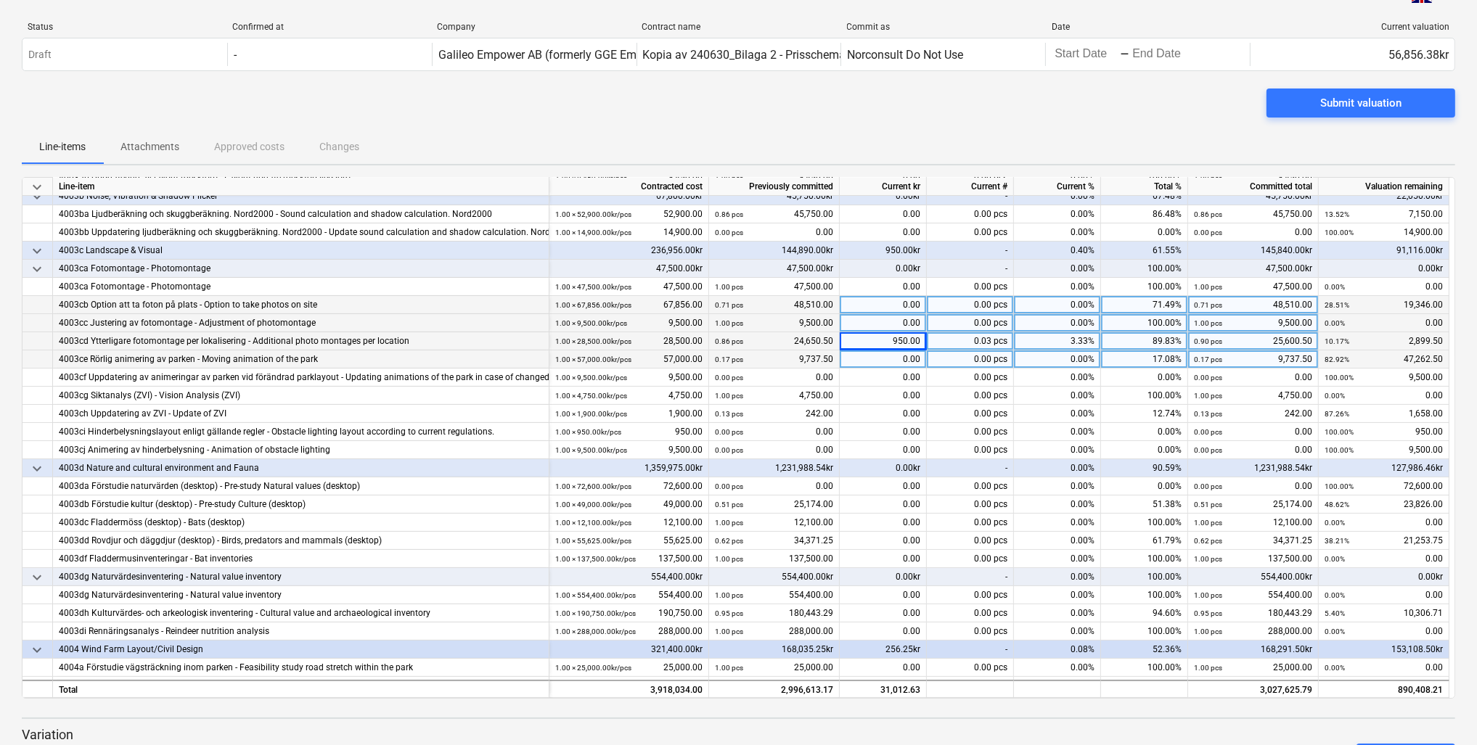
click at [865, 359] on div "0.00" at bounding box center [883, 360] width 87 height 18
type input "1100"
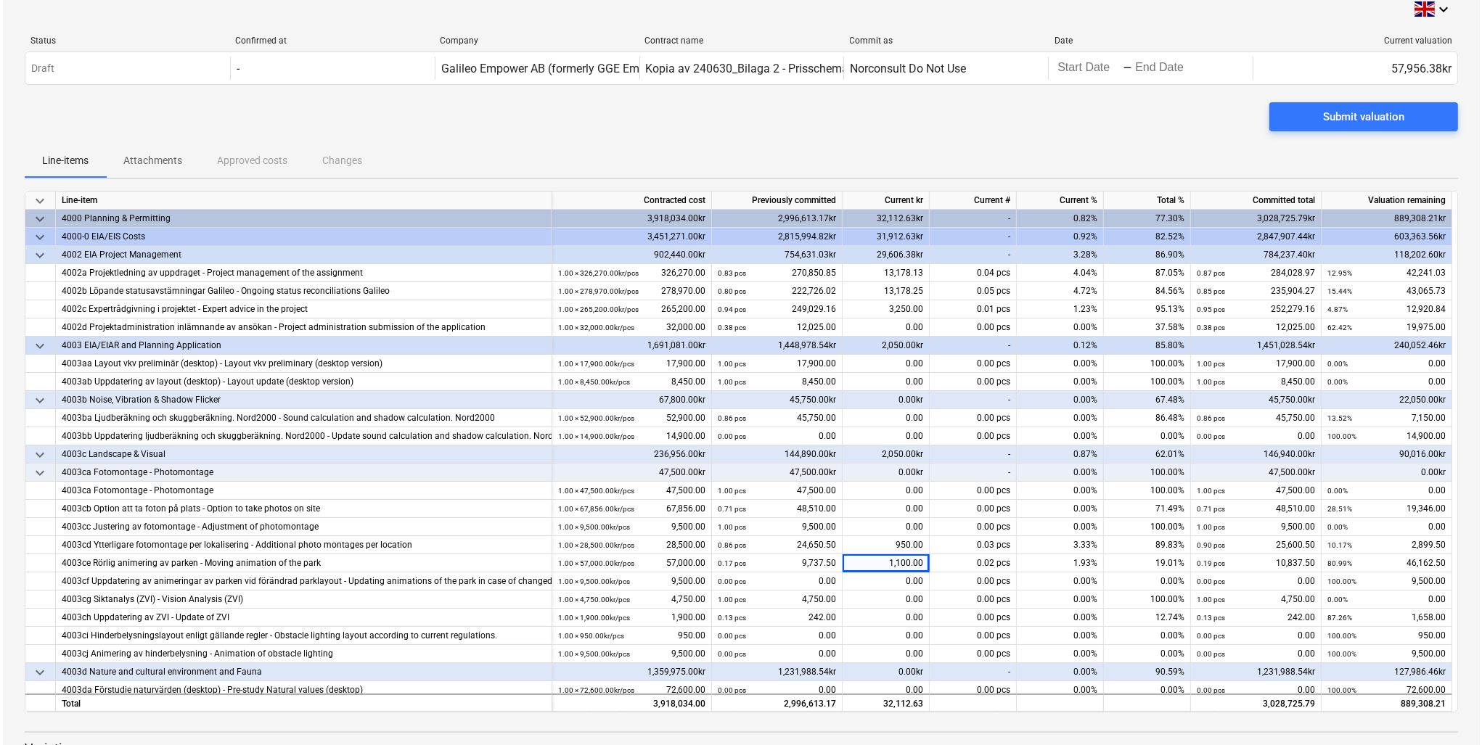
scroll to position [0, 0]
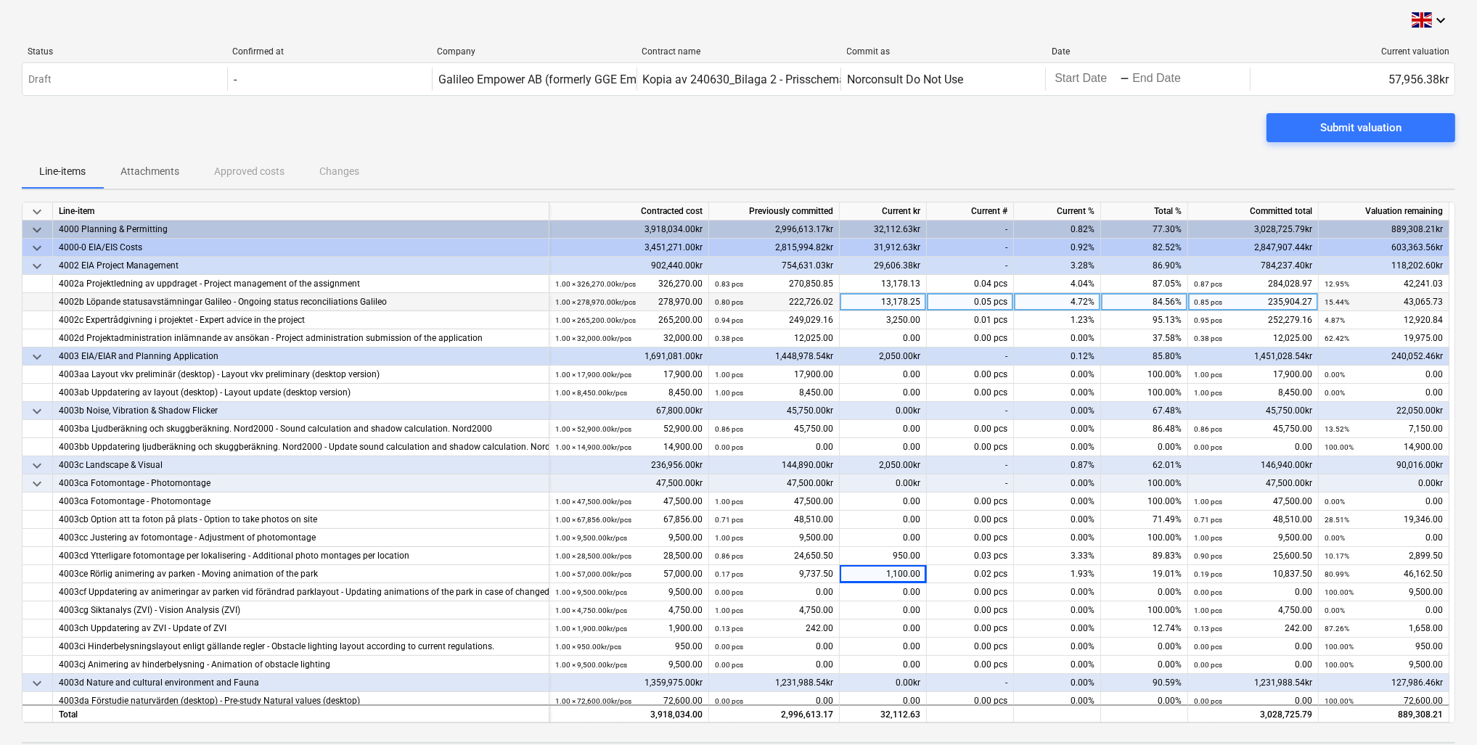
click at [873, 298] on div "13,178.25" at bounding box center [883, 302] width 87 height 18
type input "26503-25"
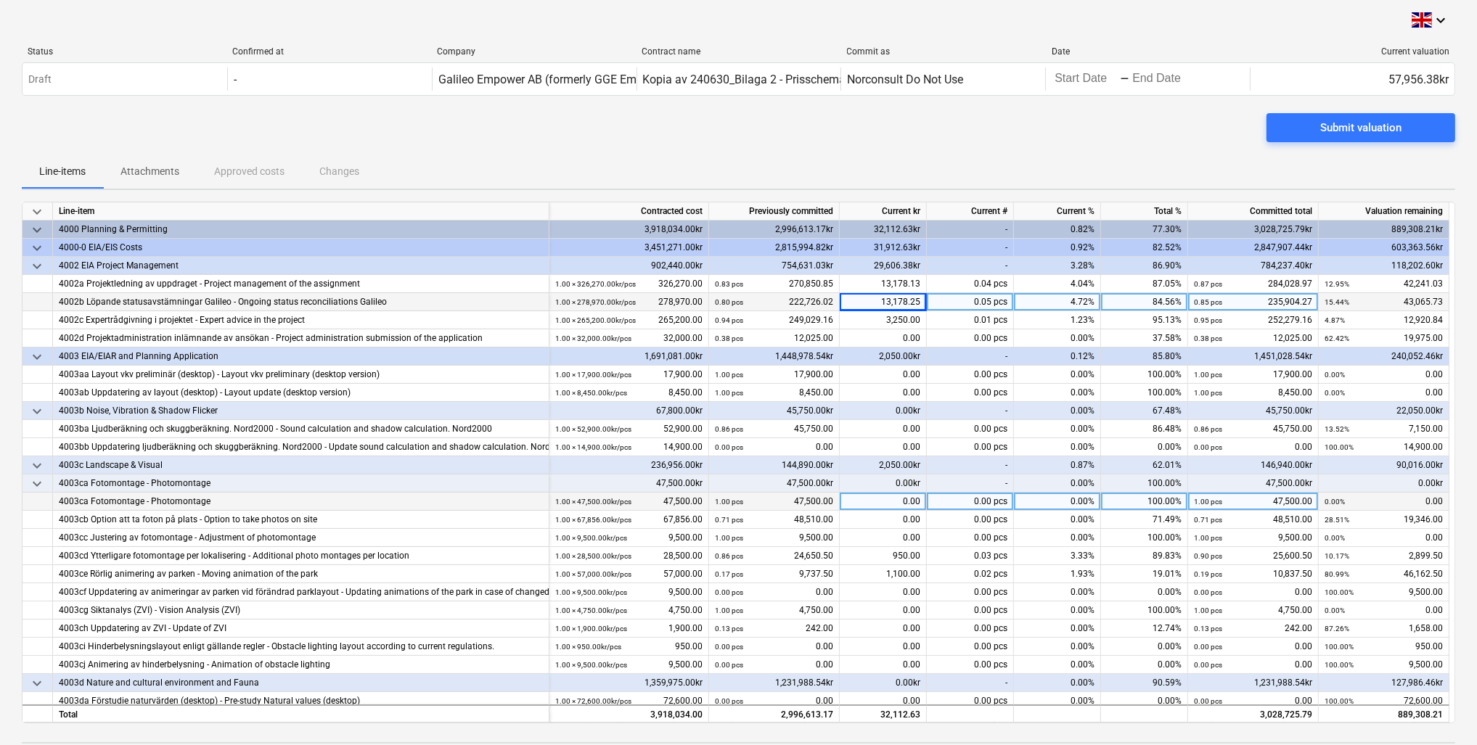
click at [839, 499] on div "1.00 pcs 47,500.00" at bounding box center [774, 502] width 131 height 18
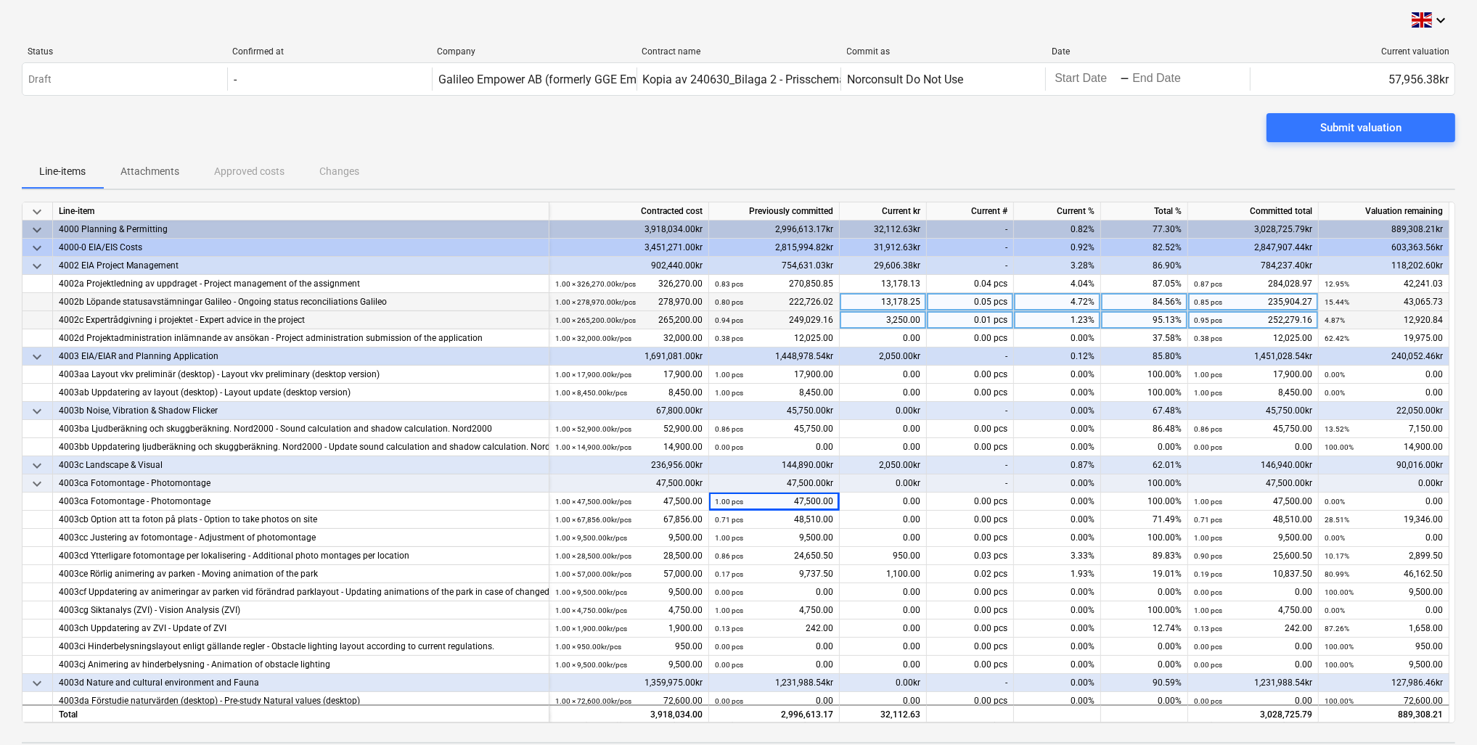
click at [863, 319] on div "3,250.00" at bounding box center [883, 320] width 87 height 18
click at [867, 300] on div "13,178.25" at bounding box center [883, 302] width 87 height 18
type input "26503.25"
click at [863, 322] on div "3,250.00" at bounding box center [883, 320] width 87 height 18
type input "5525"
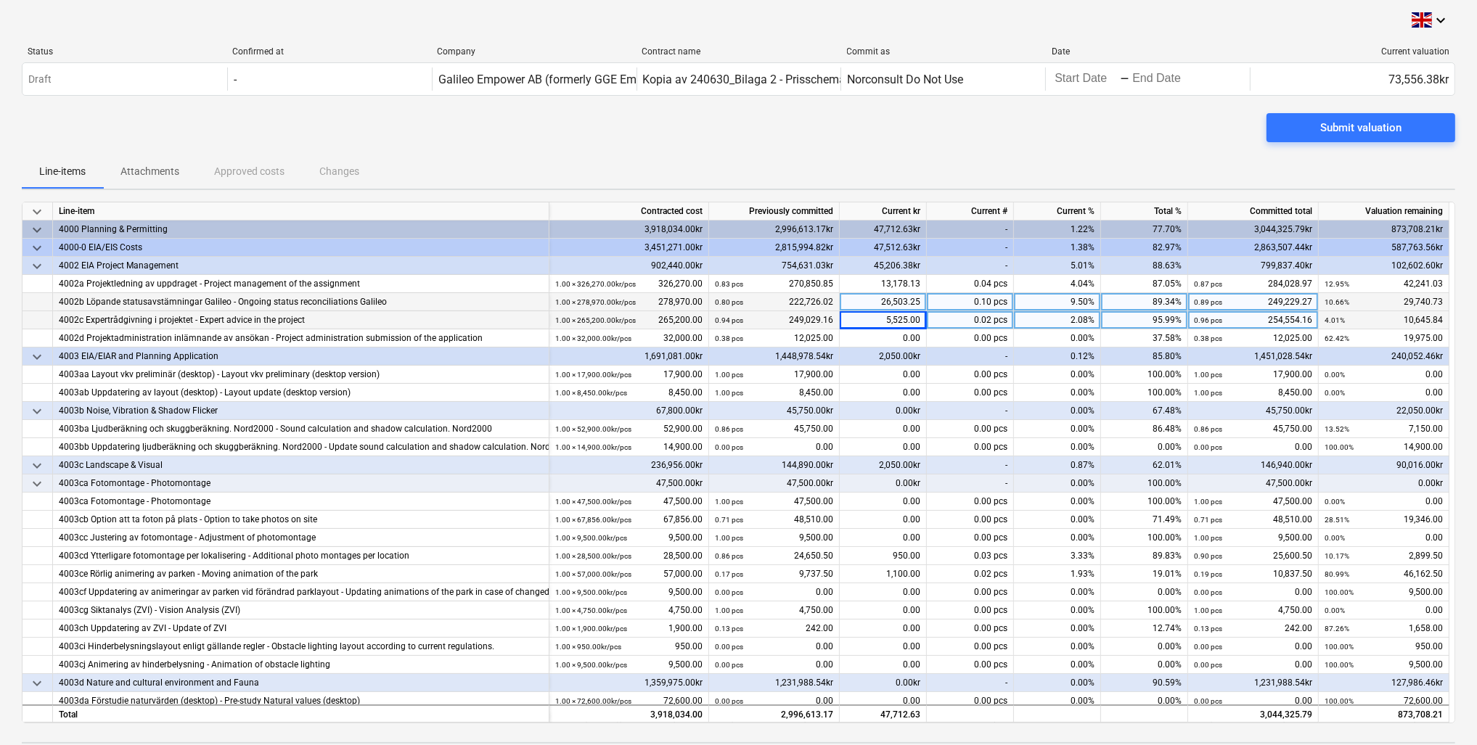
click at [878, 316] on div "5,525.00" at bounding box center [883, 320] width 87 height 18
type input "6499.87"
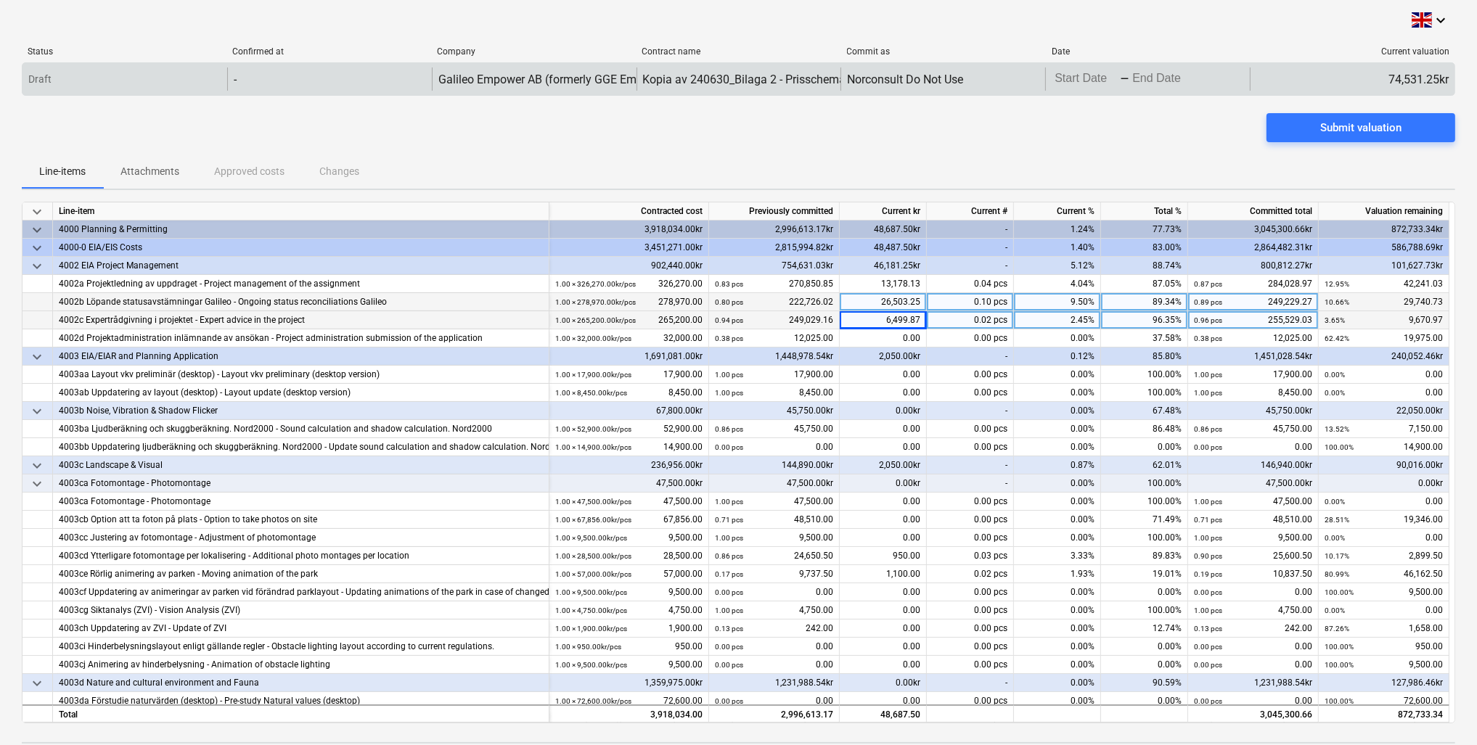
click at [1031, 73] on div "Norconsult Do Not Use" at bounding box center [943, 79] width 205 height 23
click at [1108, 83] on body "keyboard_arrow_down Status Confirmed at Company Contract name Commit as Date Cu…" at bounding box center [738, 372] width 1477 height 745
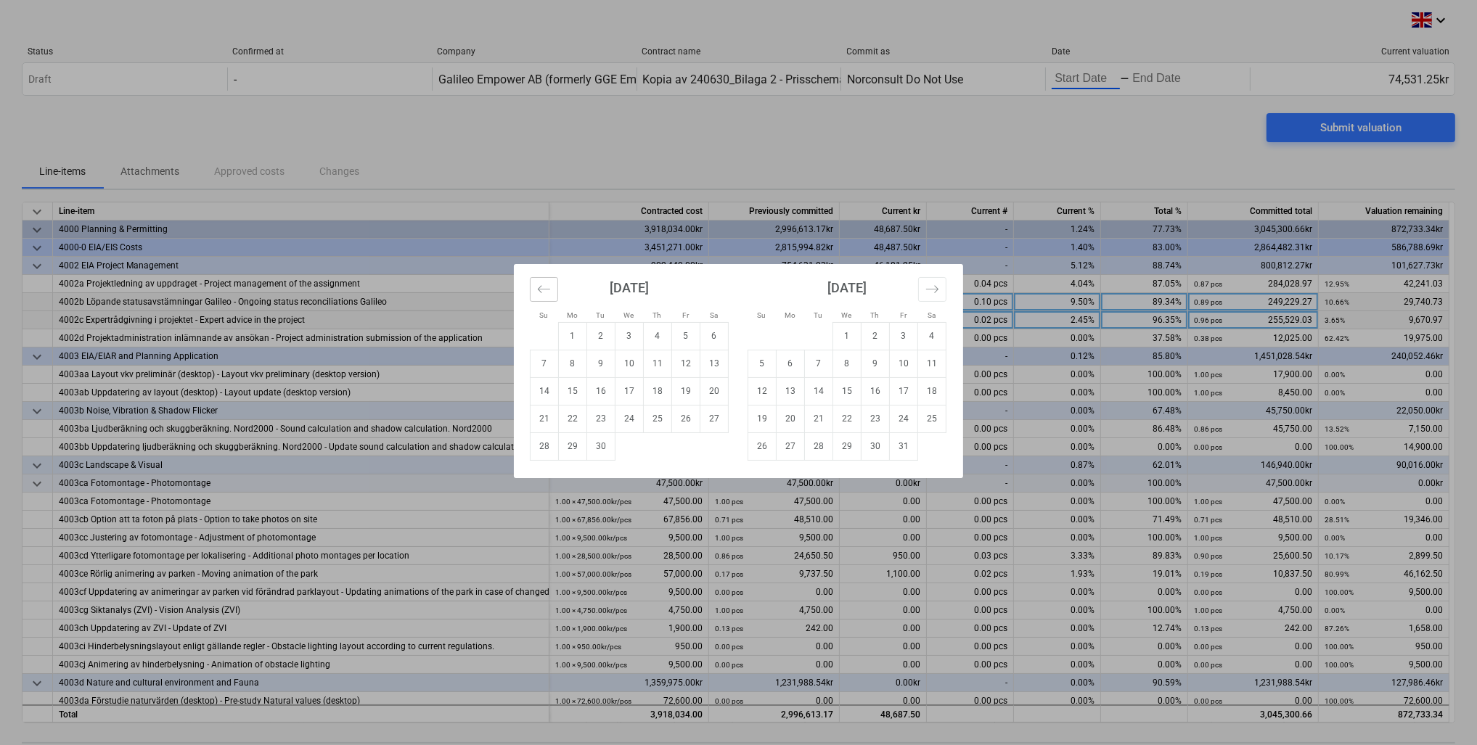
click at [548, 285] on icon "Move backward to switch to the previous month." at bounding box center [544, 289] width 14 height 14
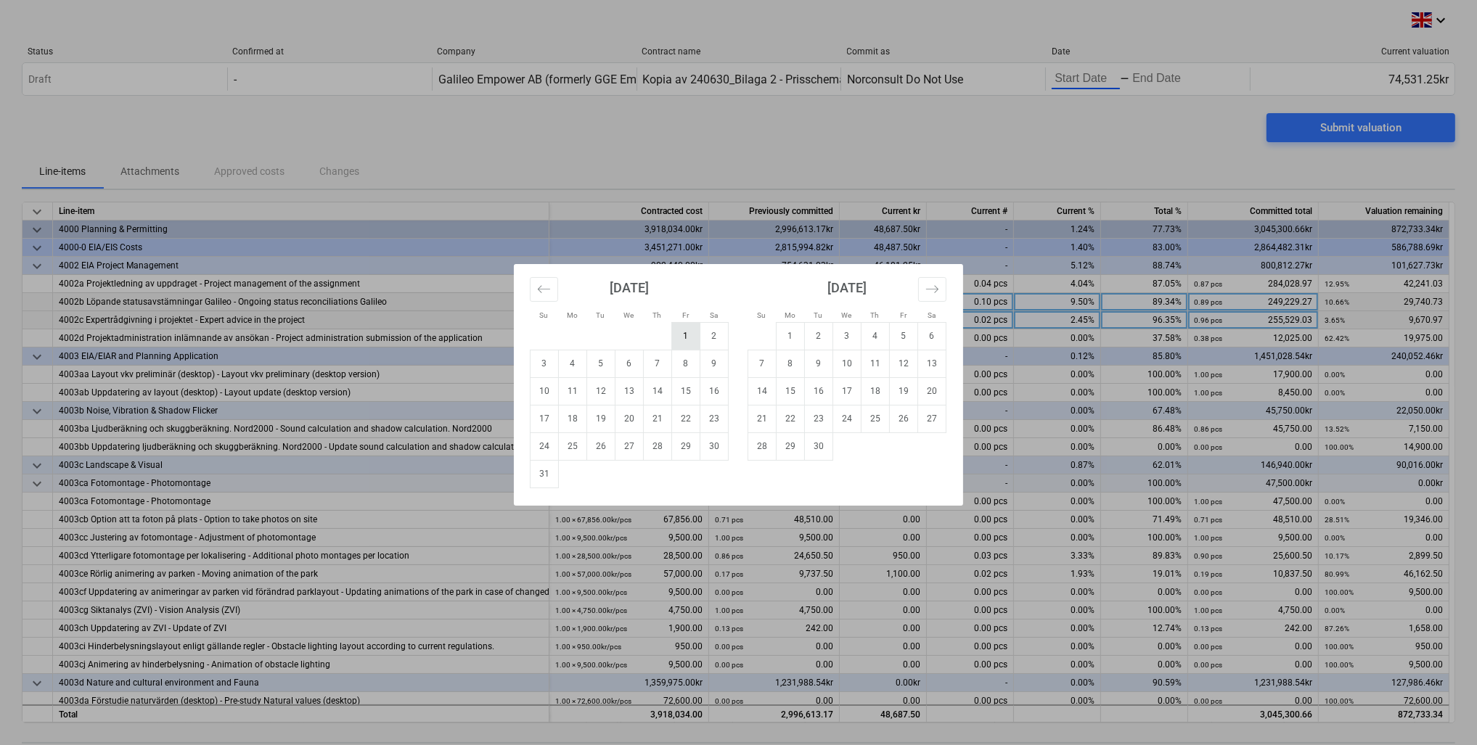
click at [688, 340] on td "1" at bounding box center [686, 336] width 28 height 28
type input "08/01/2025"
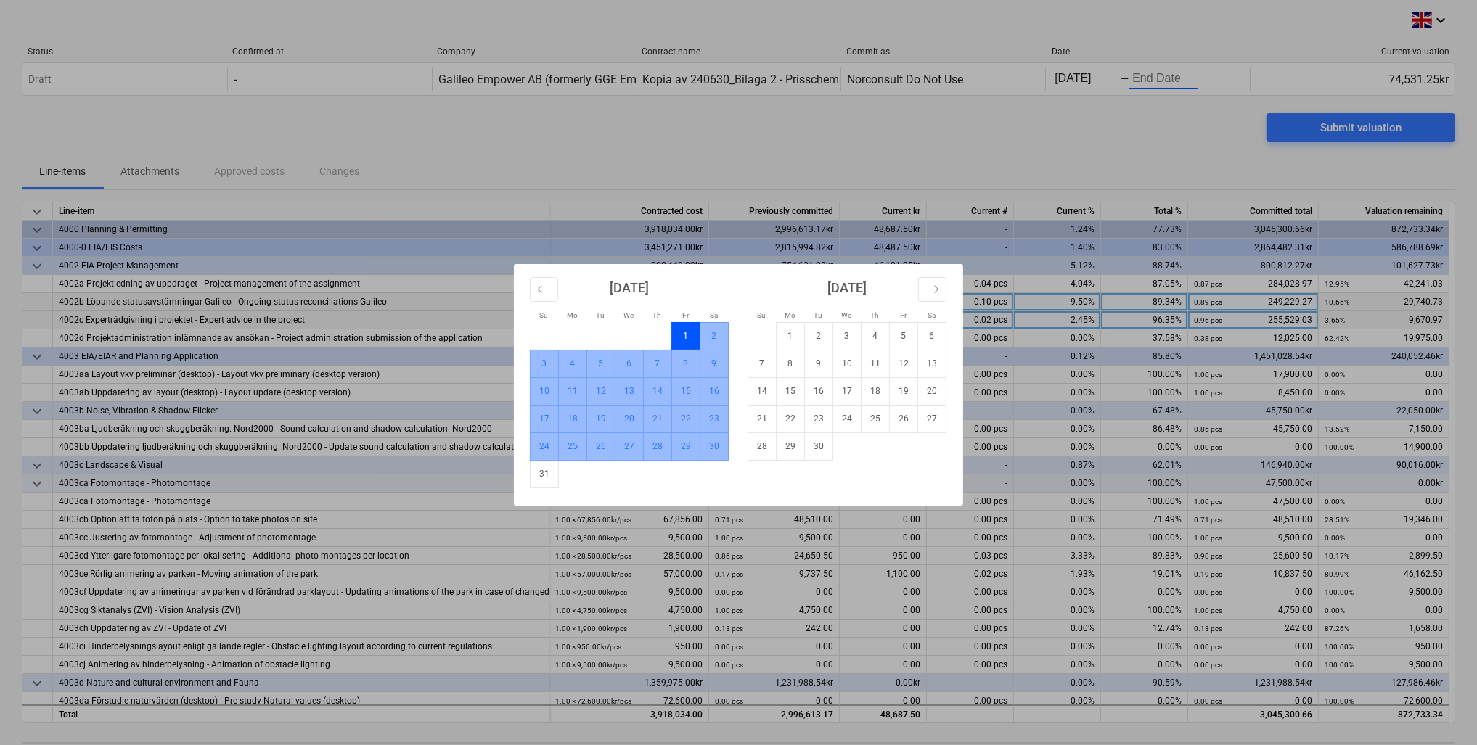
click at [720, 450] on td "30" at bounding box center [714, 447] width 28 height 28
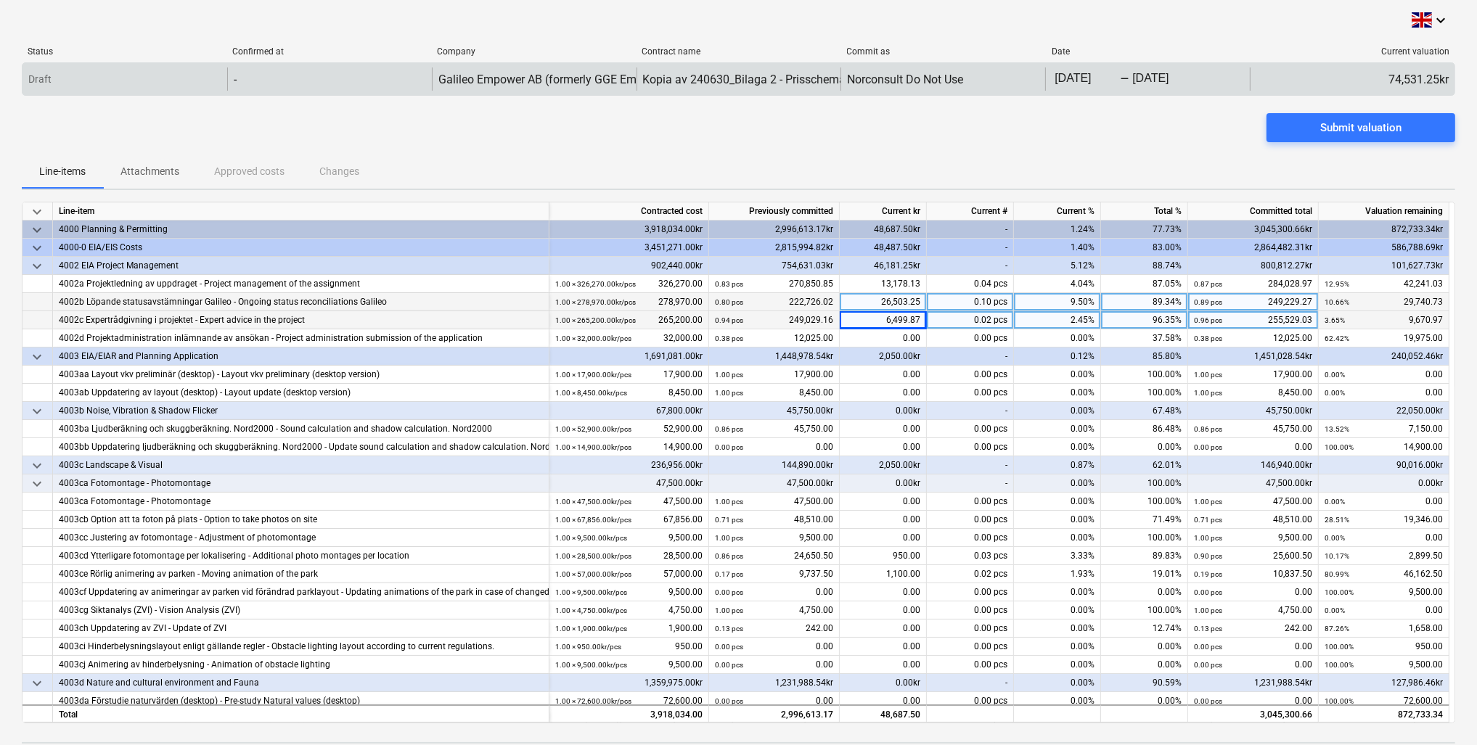
click at [1084, 68] on div "08/01/2025 Press the down arrow key to interact with the calendar and select a …" at bounding box center [1147, 79] width 205 height 23
click at [1124, 67] on div "Draft - Galileo Empower AB (formerly GGE Empower Sweden AB) Kopia av 240630_Bil…" at bounding box center [739, 78] width 1434 height 33
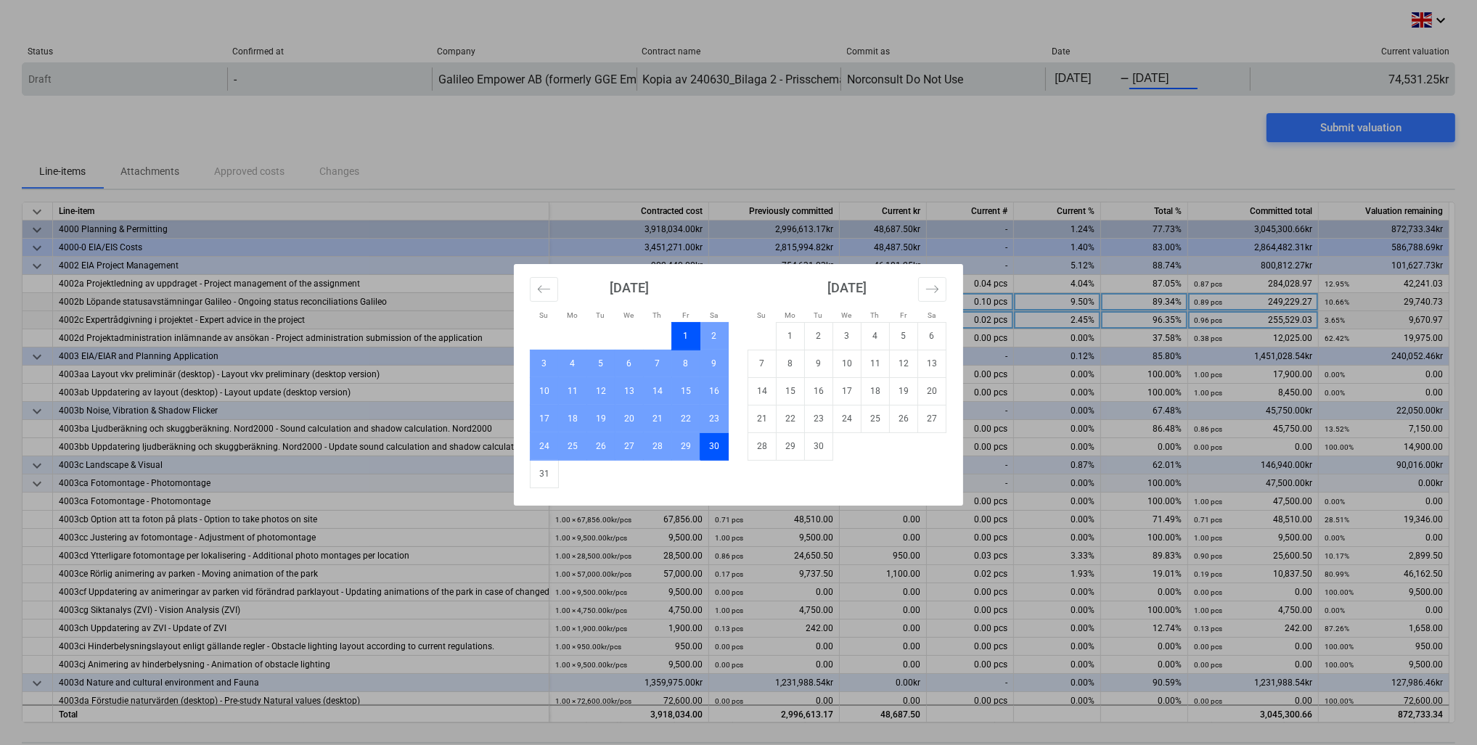
click at [1148, 80] on body "keyboard_arrow_down Status Confirmed at Company Contract name Commit as Date Cu…" at bounding box center [738, 372] width 1477 height 745
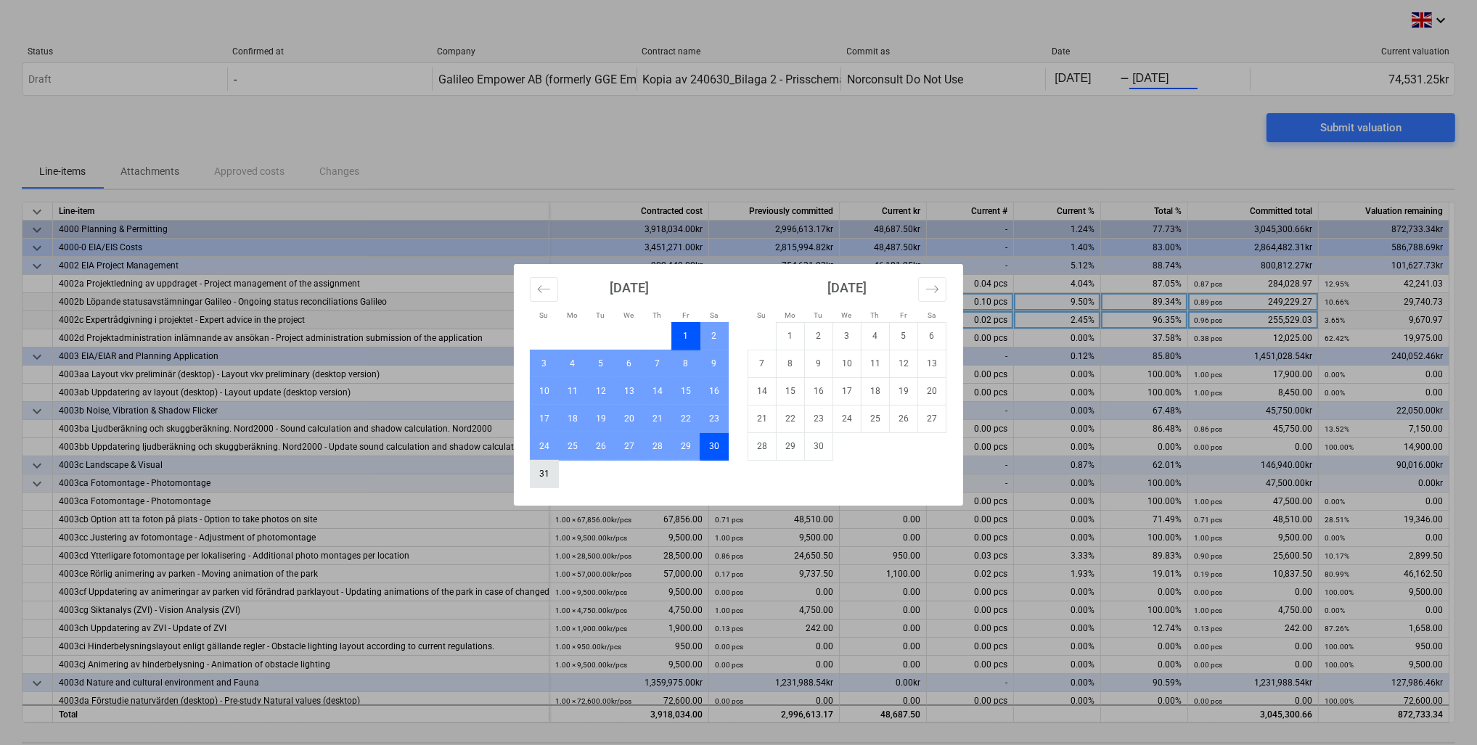
click at [532, 485] on td "31" at bounding box center [545, 474] width 28 height 28
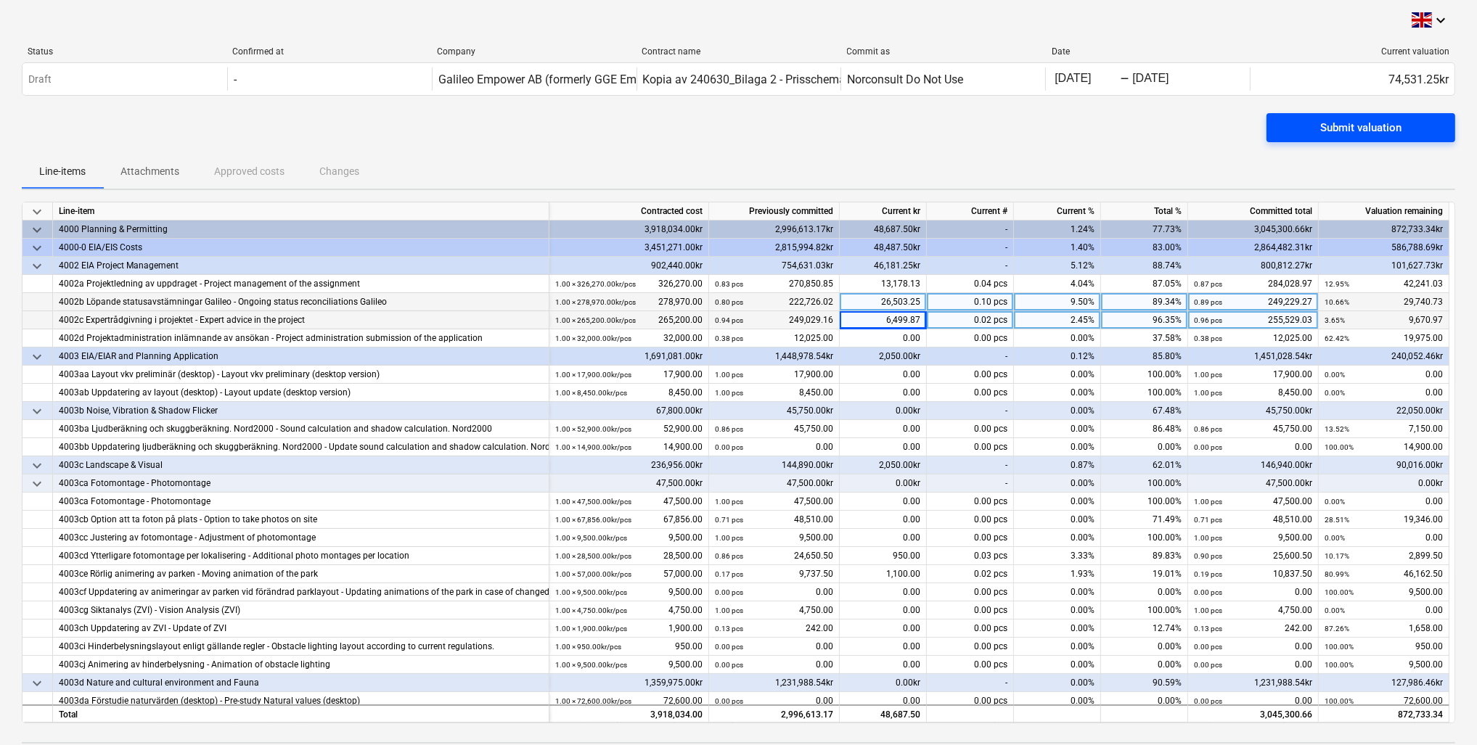
click at [1315, 126] on span "Submit valuation" at bounding box center [1361, 127] width 154 height 19
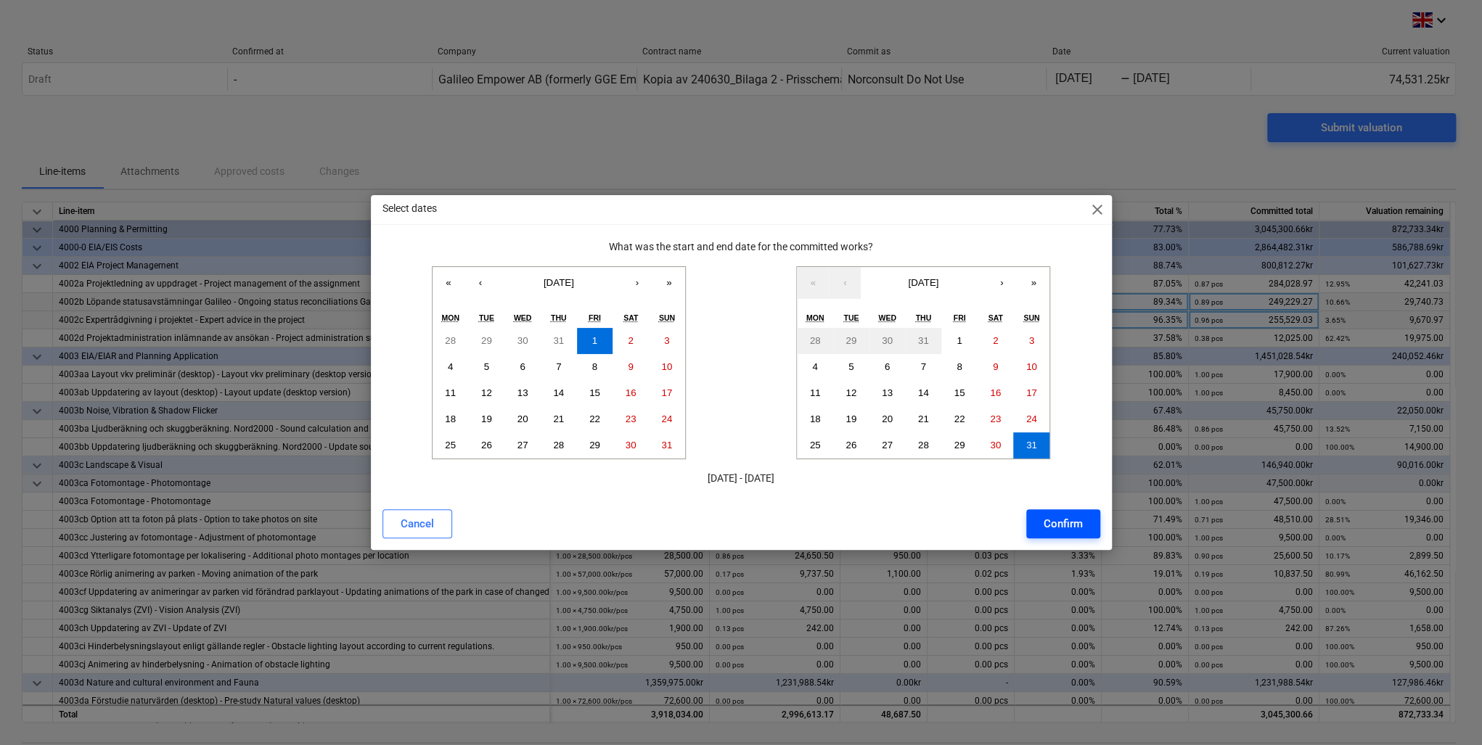
click at [1044, 532] on div "Confirm" at bounding box center [1063, 524] width 39 height 19
